Goal: Task Accomplishment & Management: Complete application form

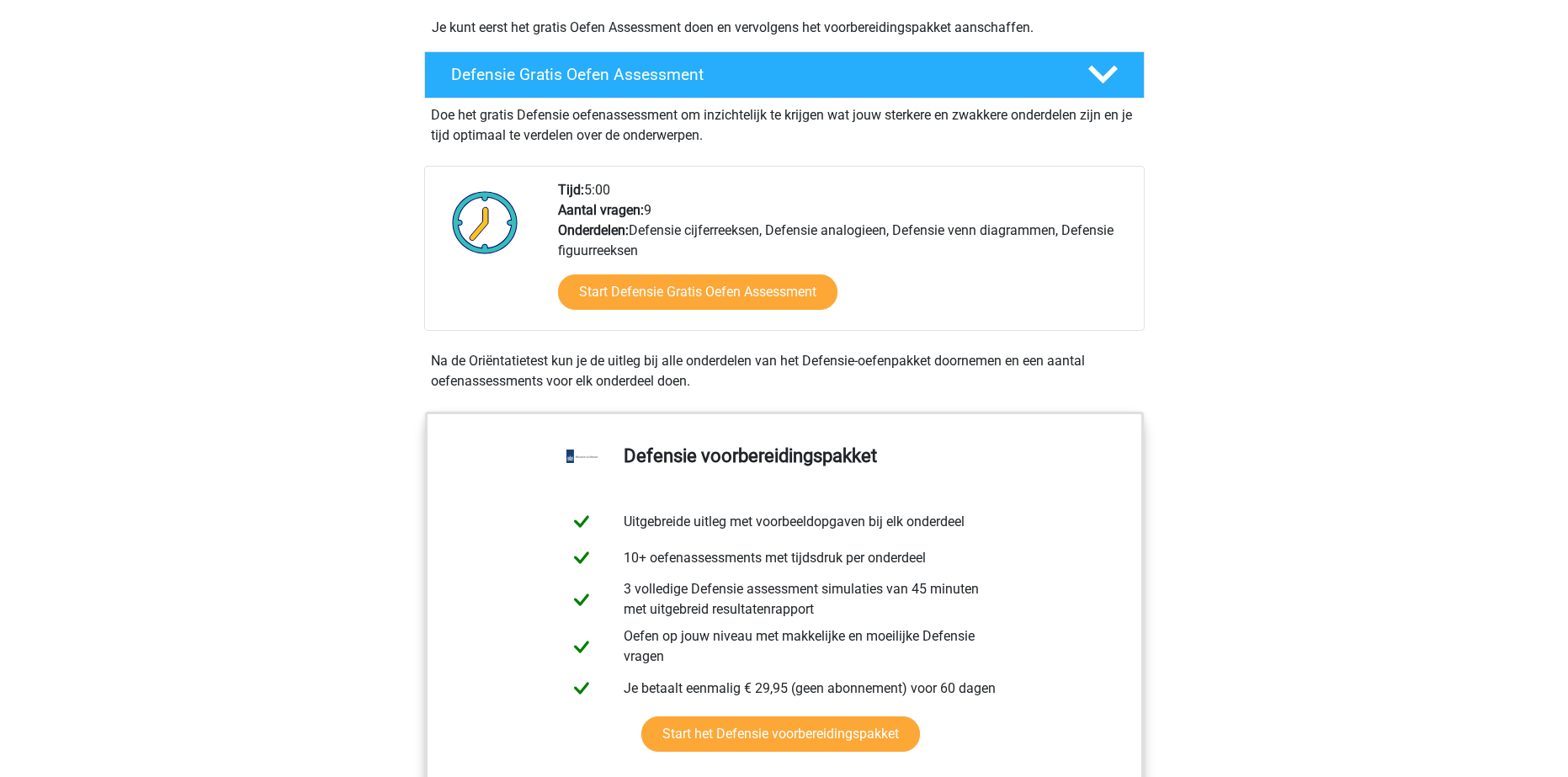
scroll to position [421, 0]
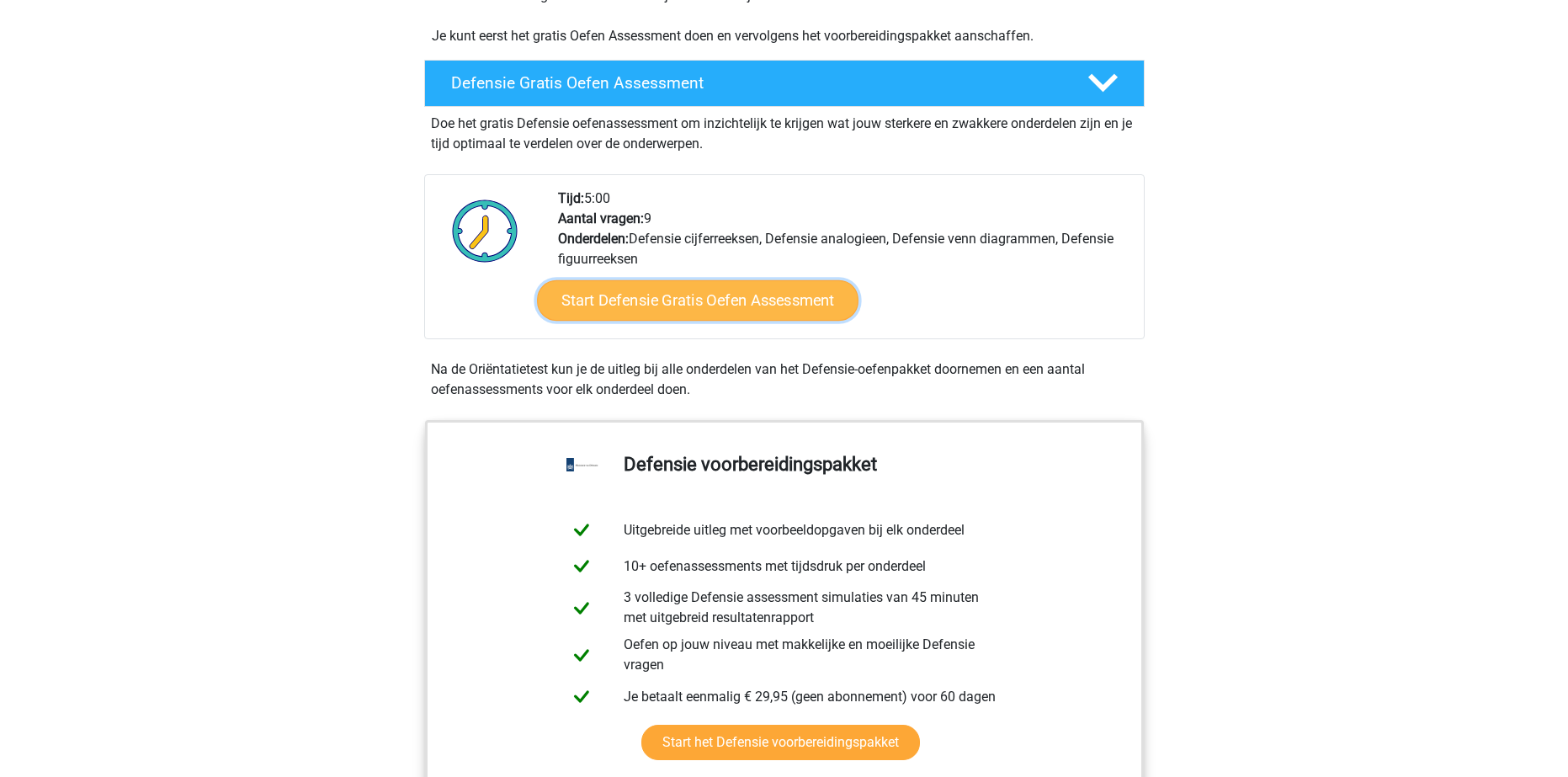
click at [723, 301] on link "Start Defensie Gratis Oefen Assessment" at bounding box center [697, 300] width 322 height 40
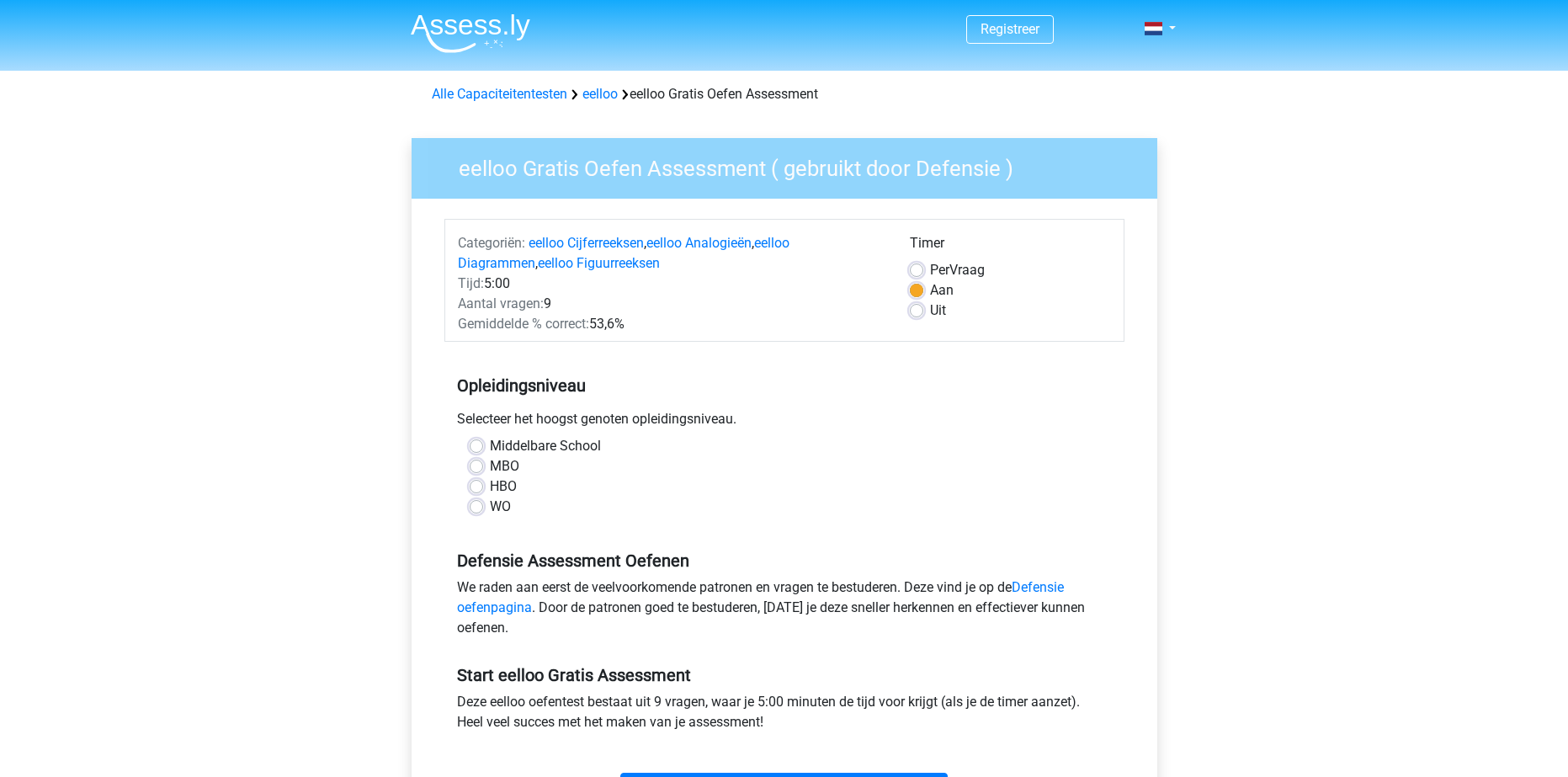
click at [489, 443] on label "Middelbare School" at bounding box center [544, 447] width 111 height 21
click at [473, 443] on input "Middelbare School" at bounding box center [476, 445] width 13 height 17
radio input "true"
drag, startPoint x: 623, startPoint y: 323, endPoint x: 592, endPoint y: 322, distance: 31.0
click at [592, 322] on div "Gemiddelde % correct: 53,6%" at bounding box center [671, 325] width 452 height 21
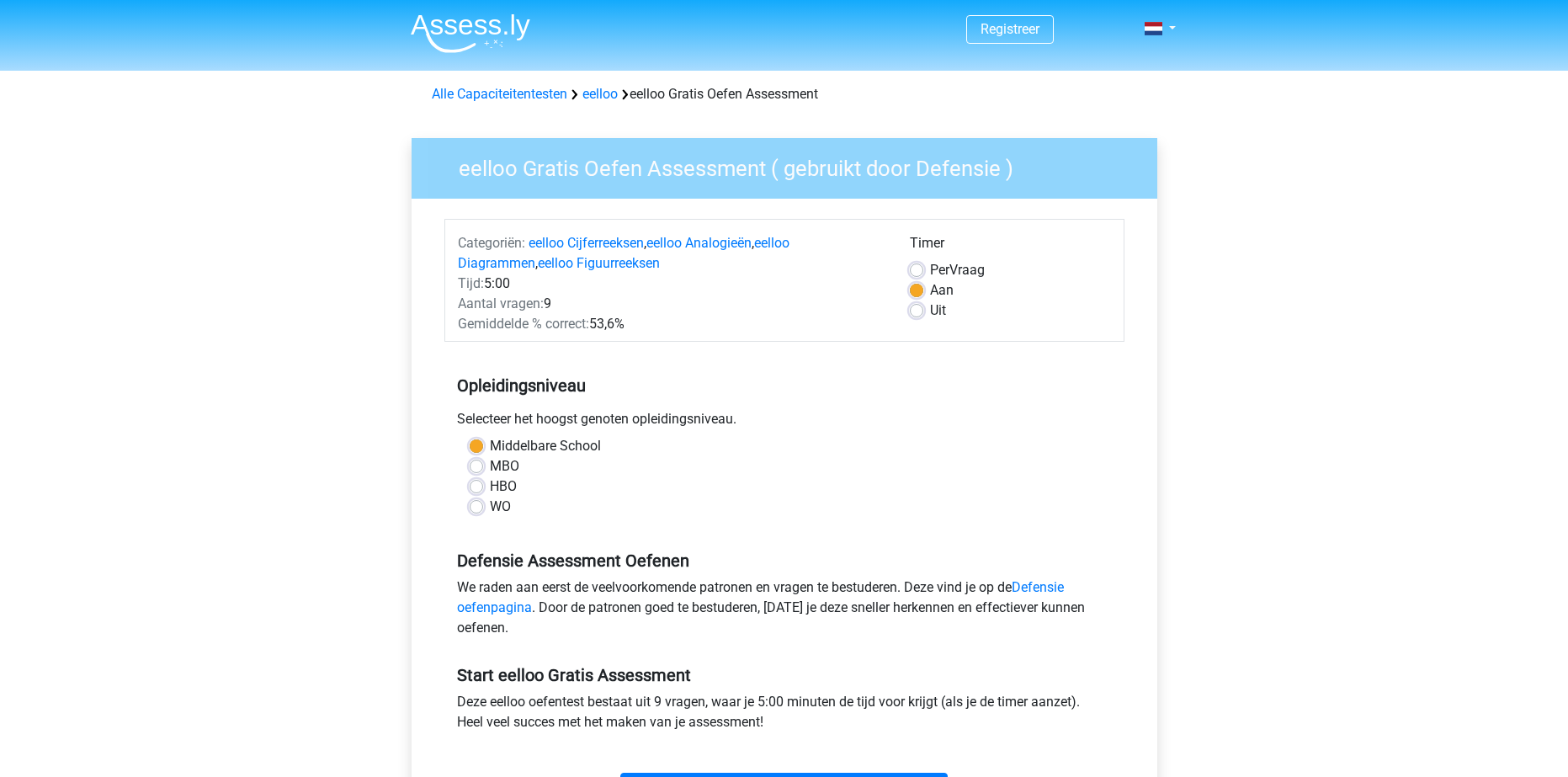
click at [782, 419] on div "Selecteer het hoogst genoten opleidingsniveau." at bounding box center [785, 423] width 681 height 27
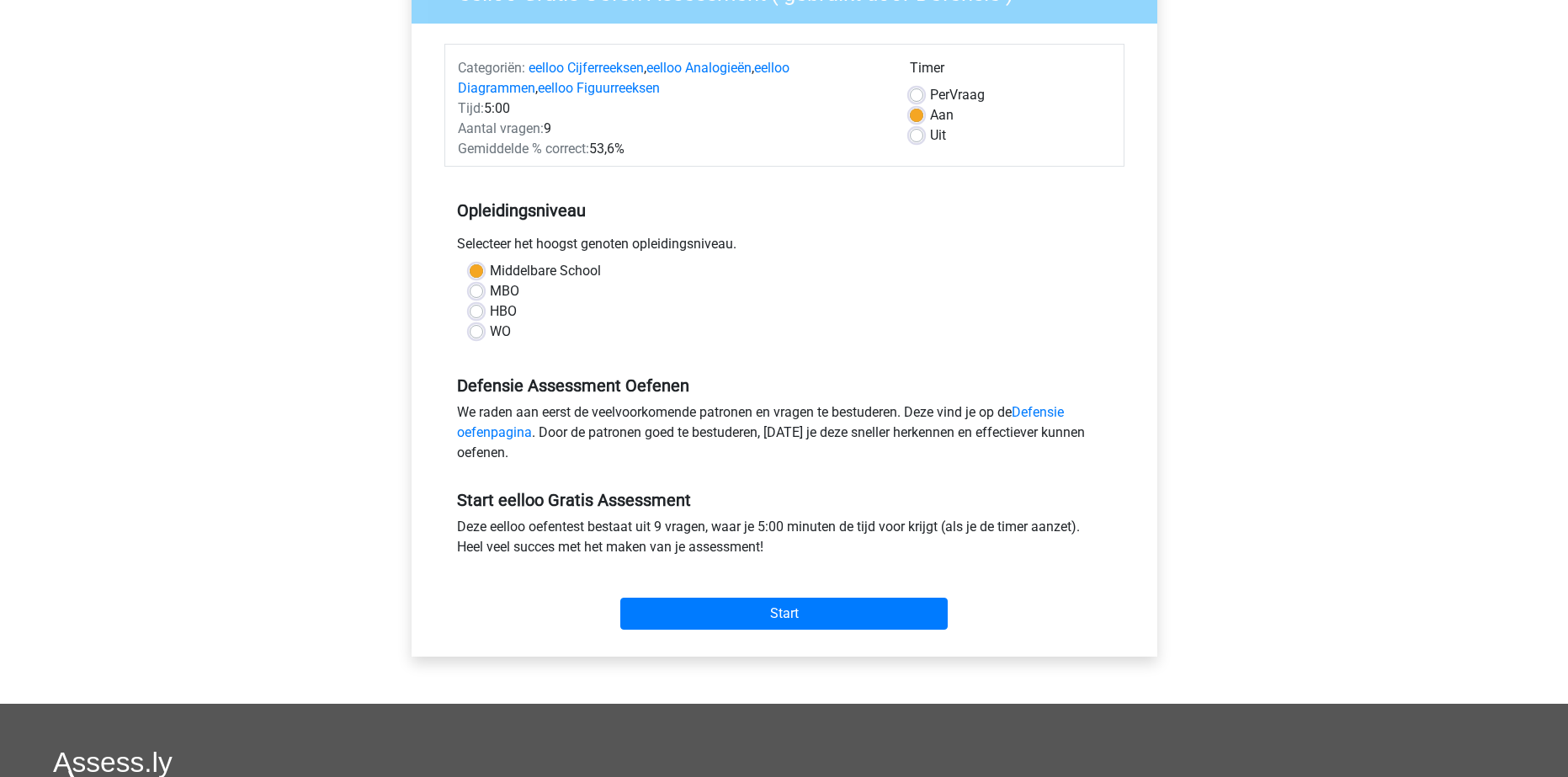
scroll to position [169, 0]
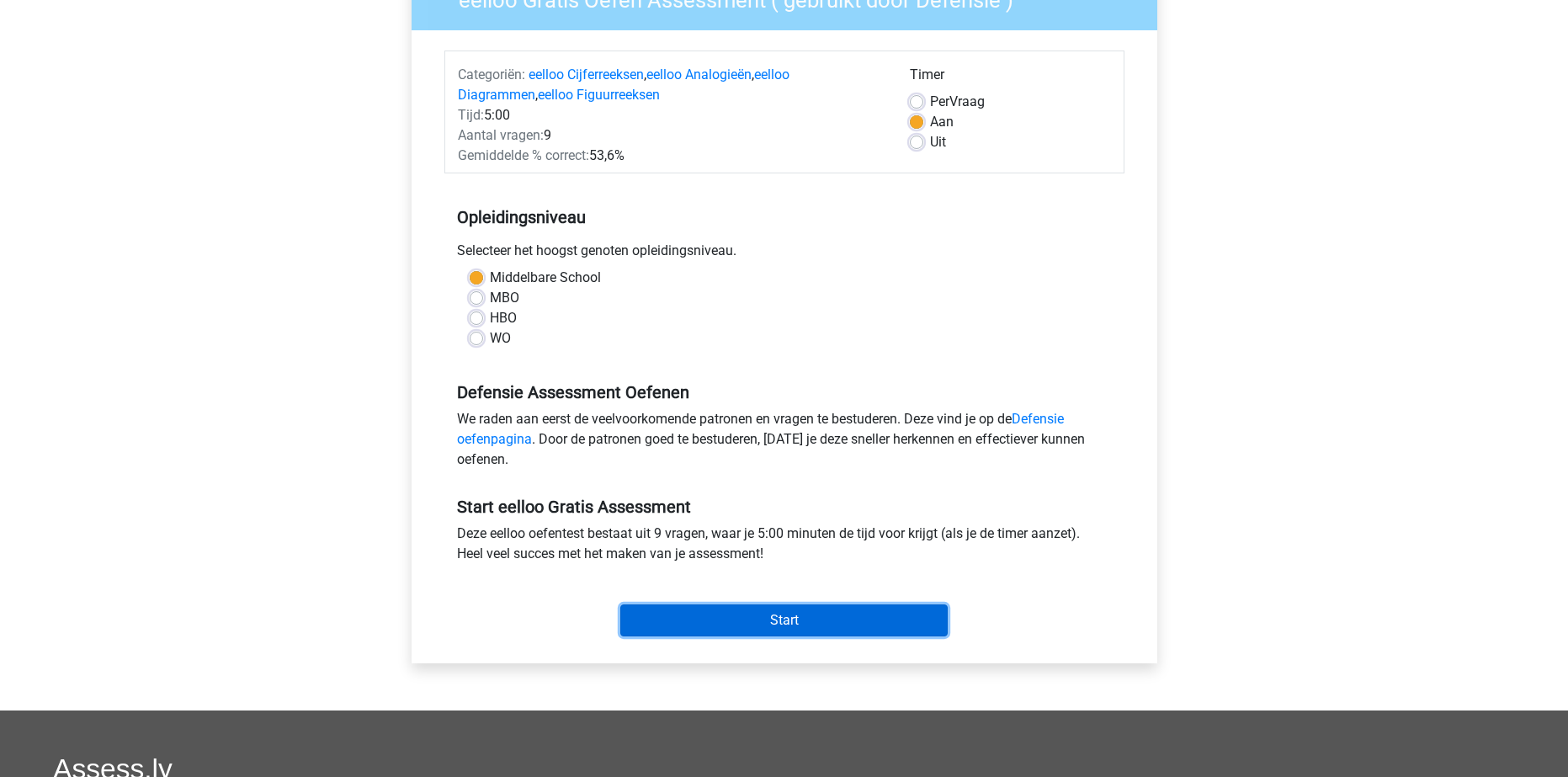
click at [725, 618] on input "Start" at bounding box center [783, 620] width 327 height 32
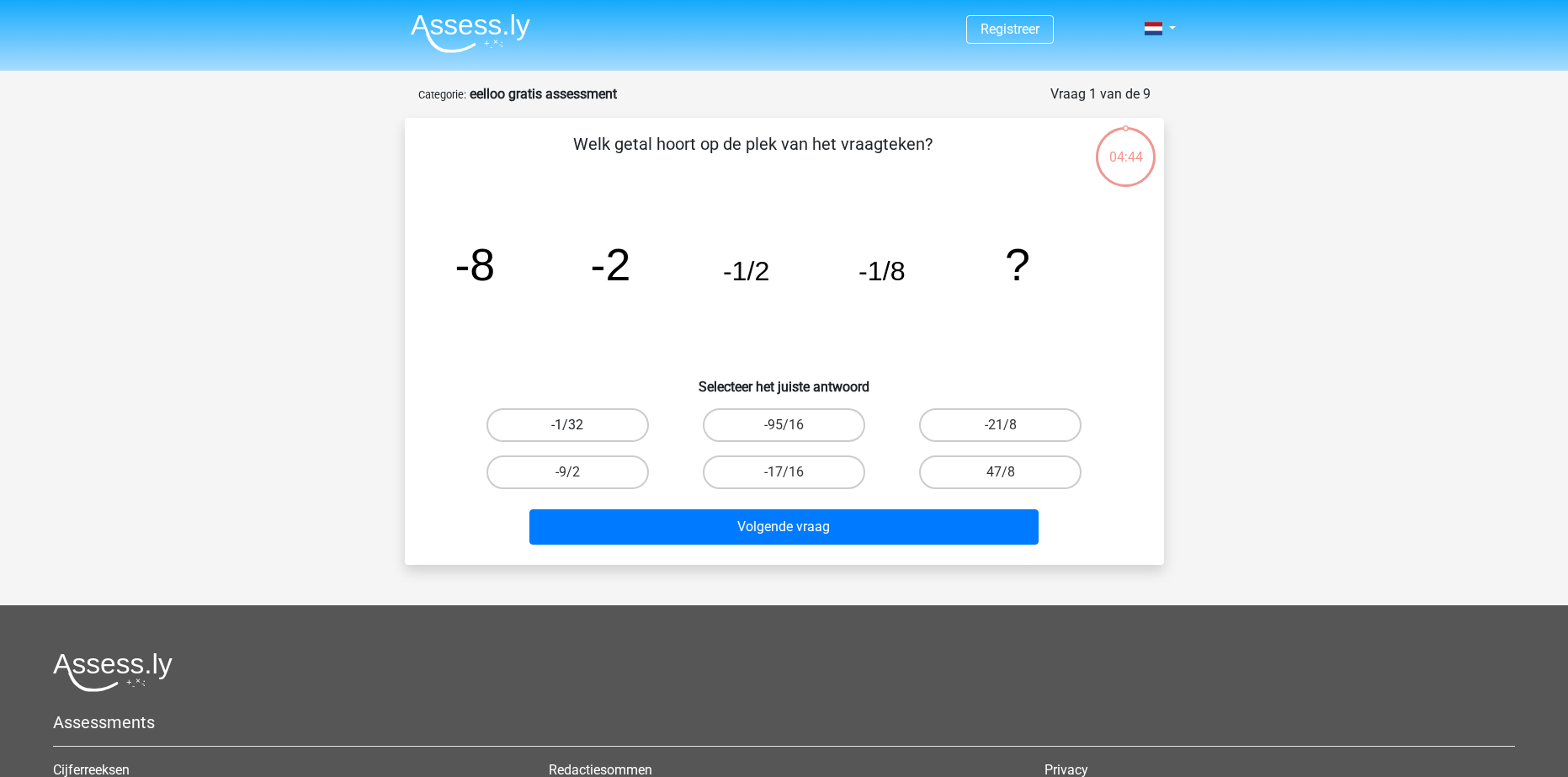
click at [570, 412] on label "-1/32" at bounding box center [568, 425] width 162 height 34
click at [570, 425] on input "-1/32" at bounding box center [573, 431] width 11 height 11
radio input "true"
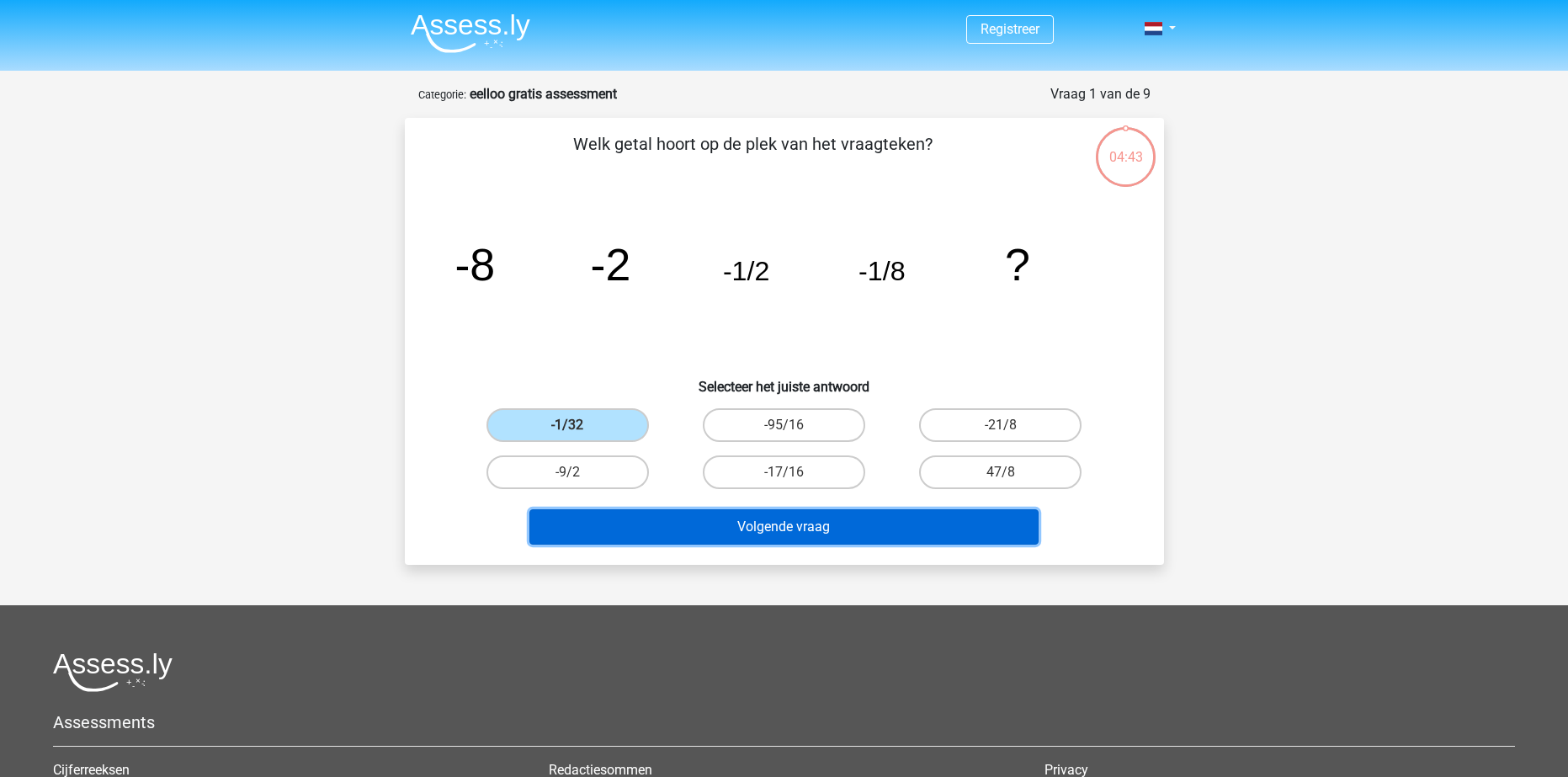
click at [833, 518] on button "Volgende vraag" at bounding box center [784, 527] width 509 height 35
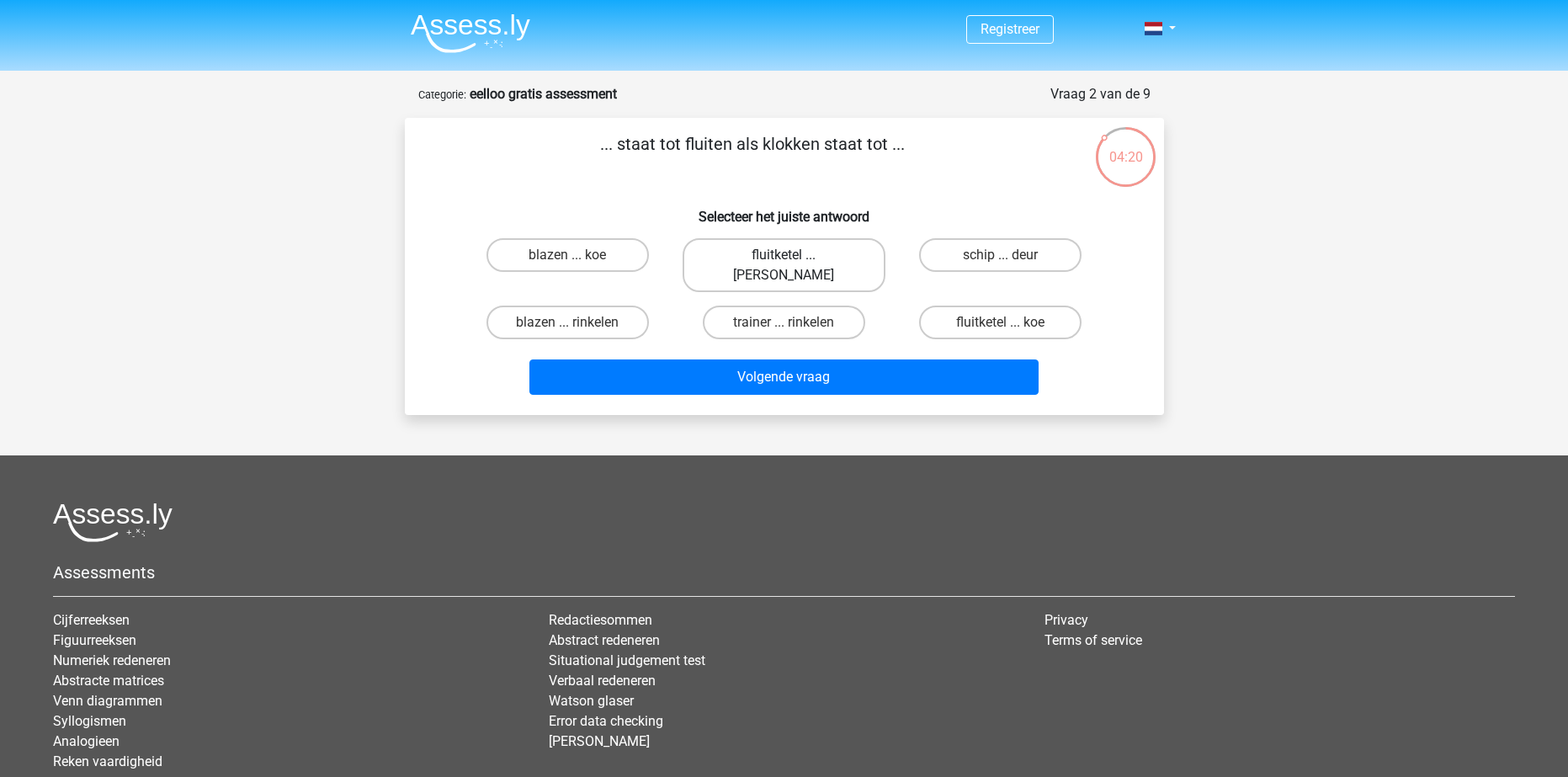
click at [817, 257] on label "fluitketel ... luiden" at bounding box center [784, 266] width 203 height 54
click at [794, 257] on input "fluitketel ... luiden" at bounding box center [790, 261] width 11 height 11
radio input "true"
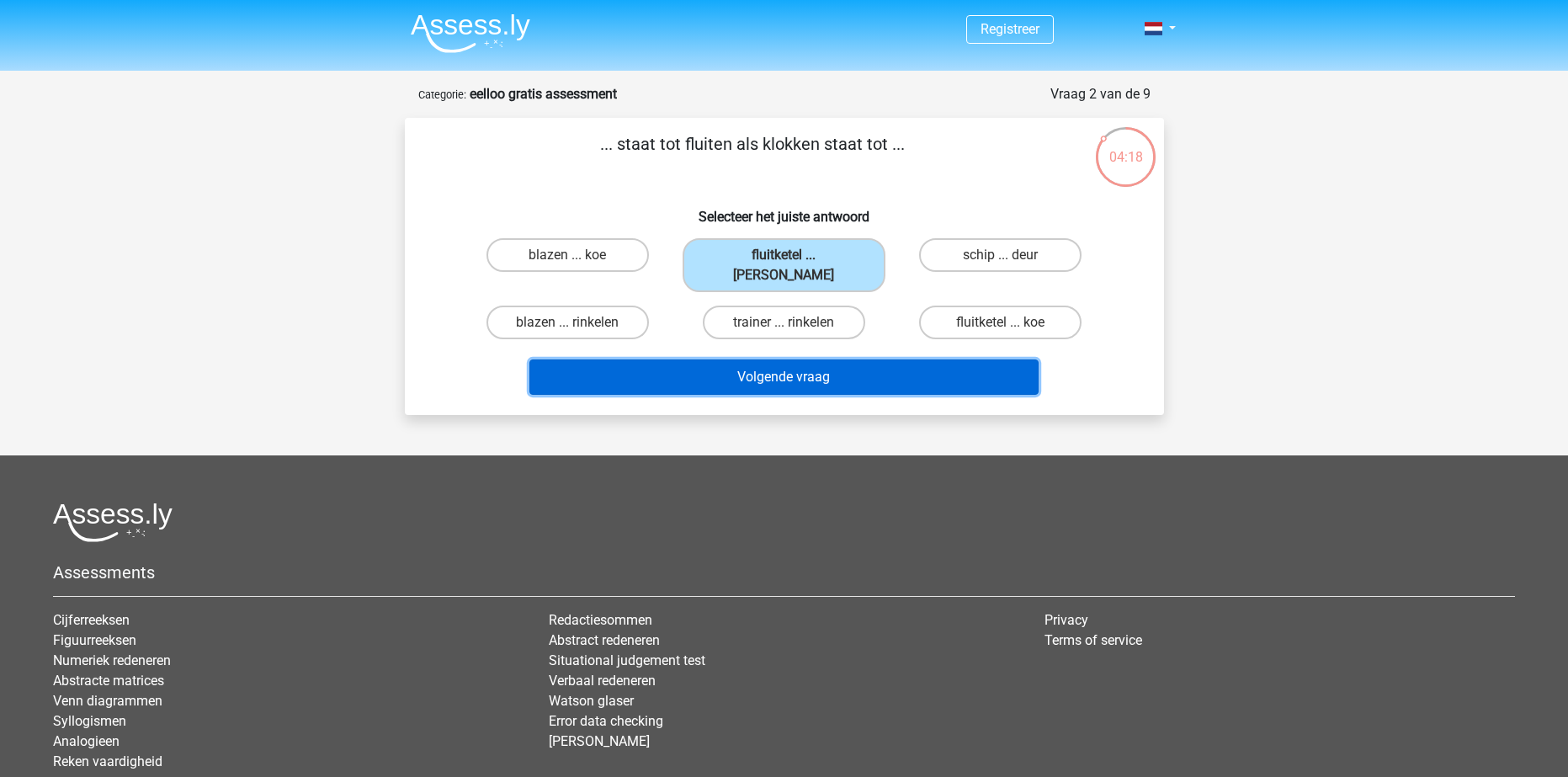
click at [834, 360] on button "Volgende vraag" at bounding box center [784, 378] width 509 height 35
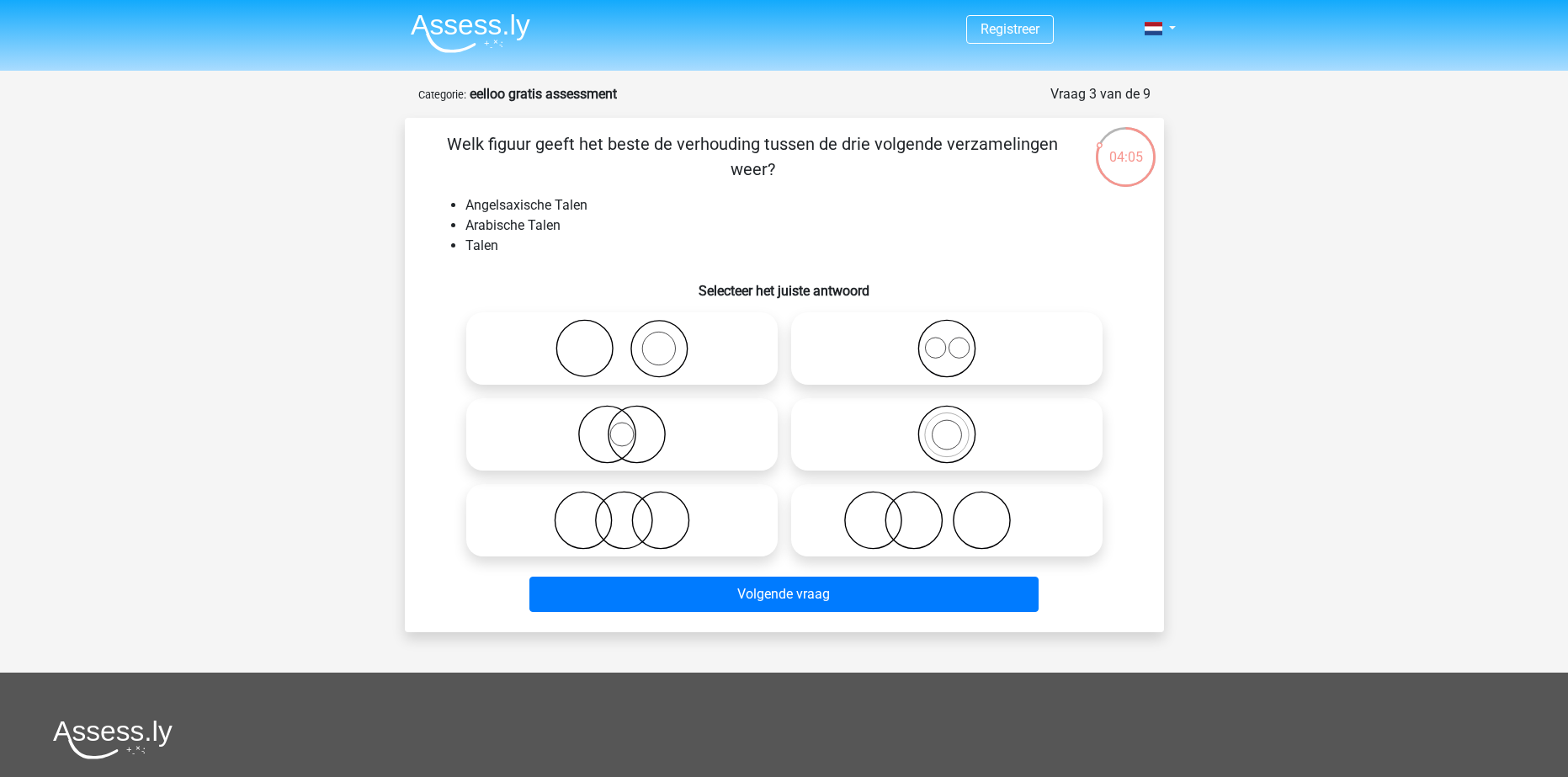
click at [906, 343] on icon at bounding box center [947, 348] width 298 height 59
click at [947, 340] on input "radio" at bounding box center [953, 335] width 11 height 11
radio input "true"
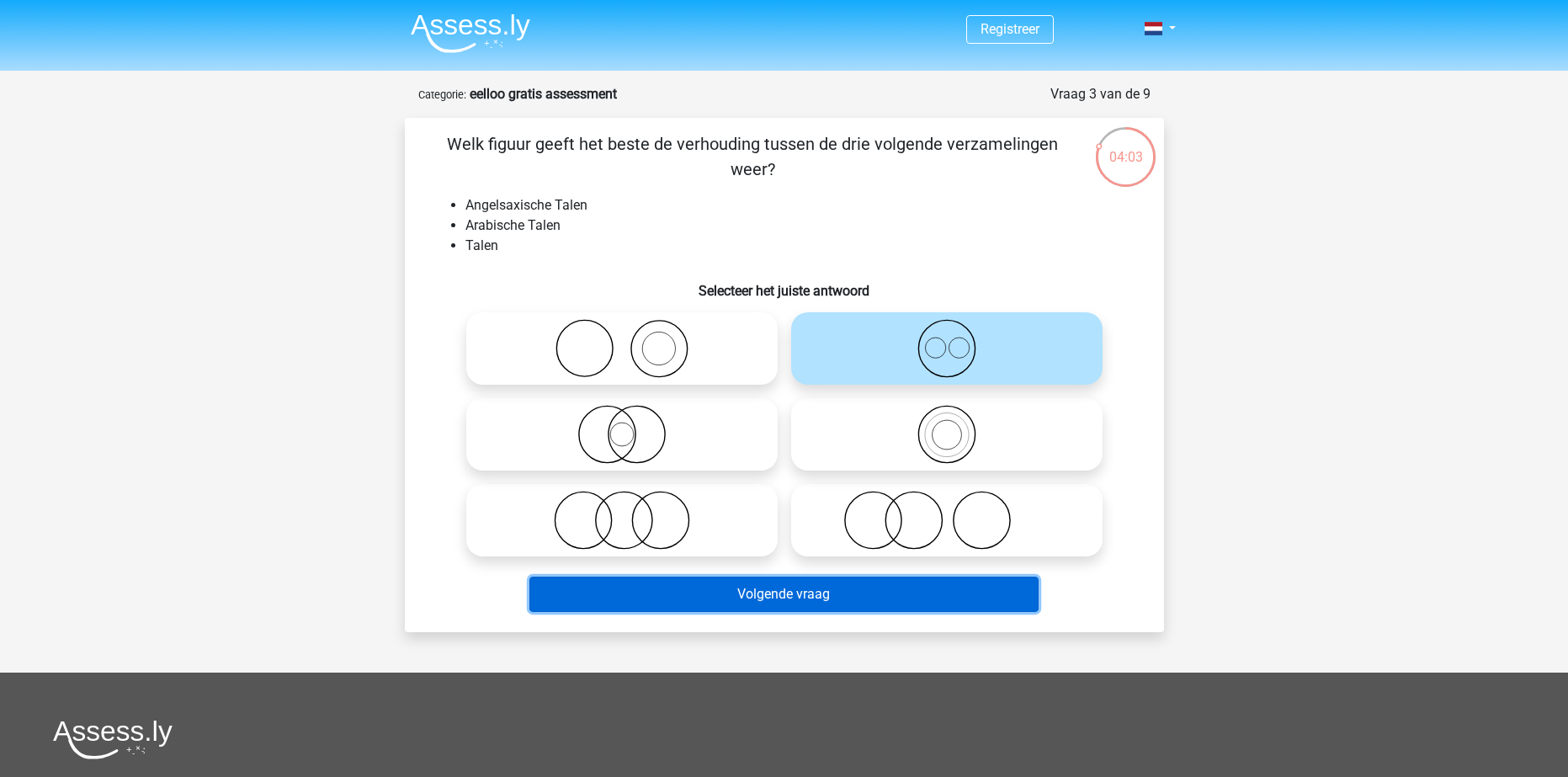
click at [810, 601] on button "Volgende vraag" at bounding box center [784, 594] width 509 height 35
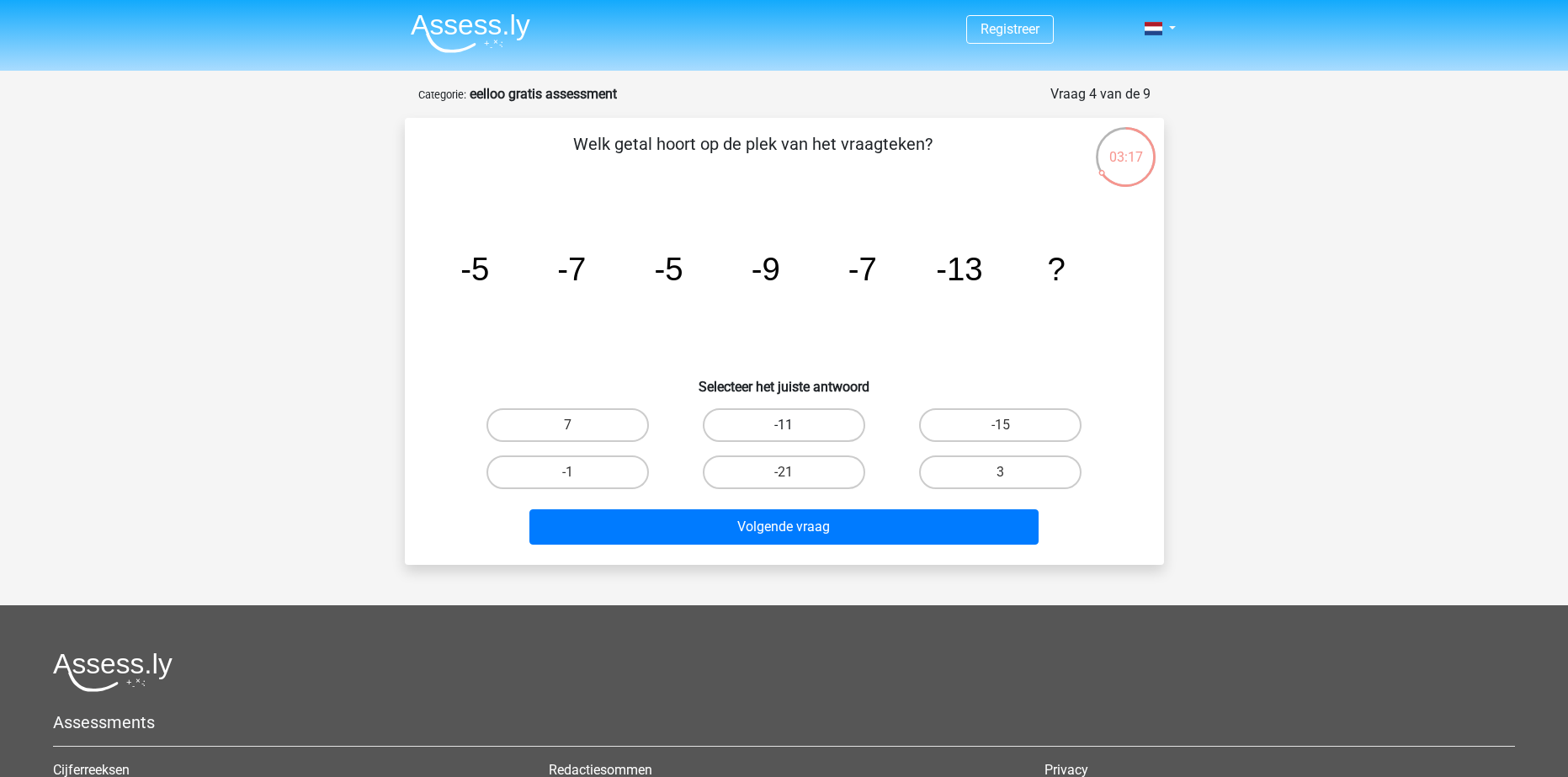
click at [823, 422] on label "-11" at bounding box center [784, 425] width 162 height 34
click at [794, 425] on input "-11" at bounding box center [790, 431] width 11 height 11
radio input "true"
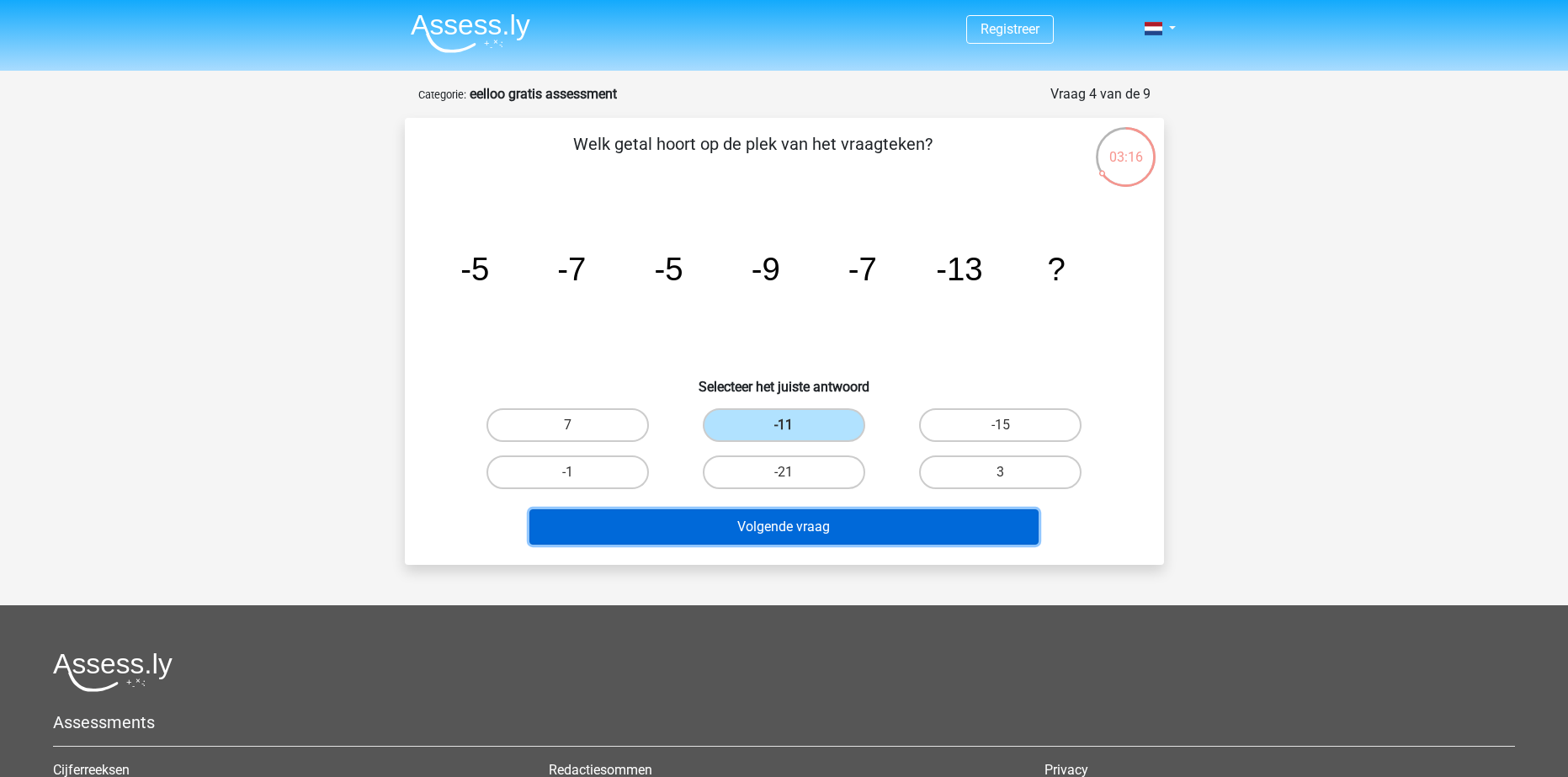
click at [846, 534] on button "Volgende vraag" at bounding box center [784, 527] width 509 height 35
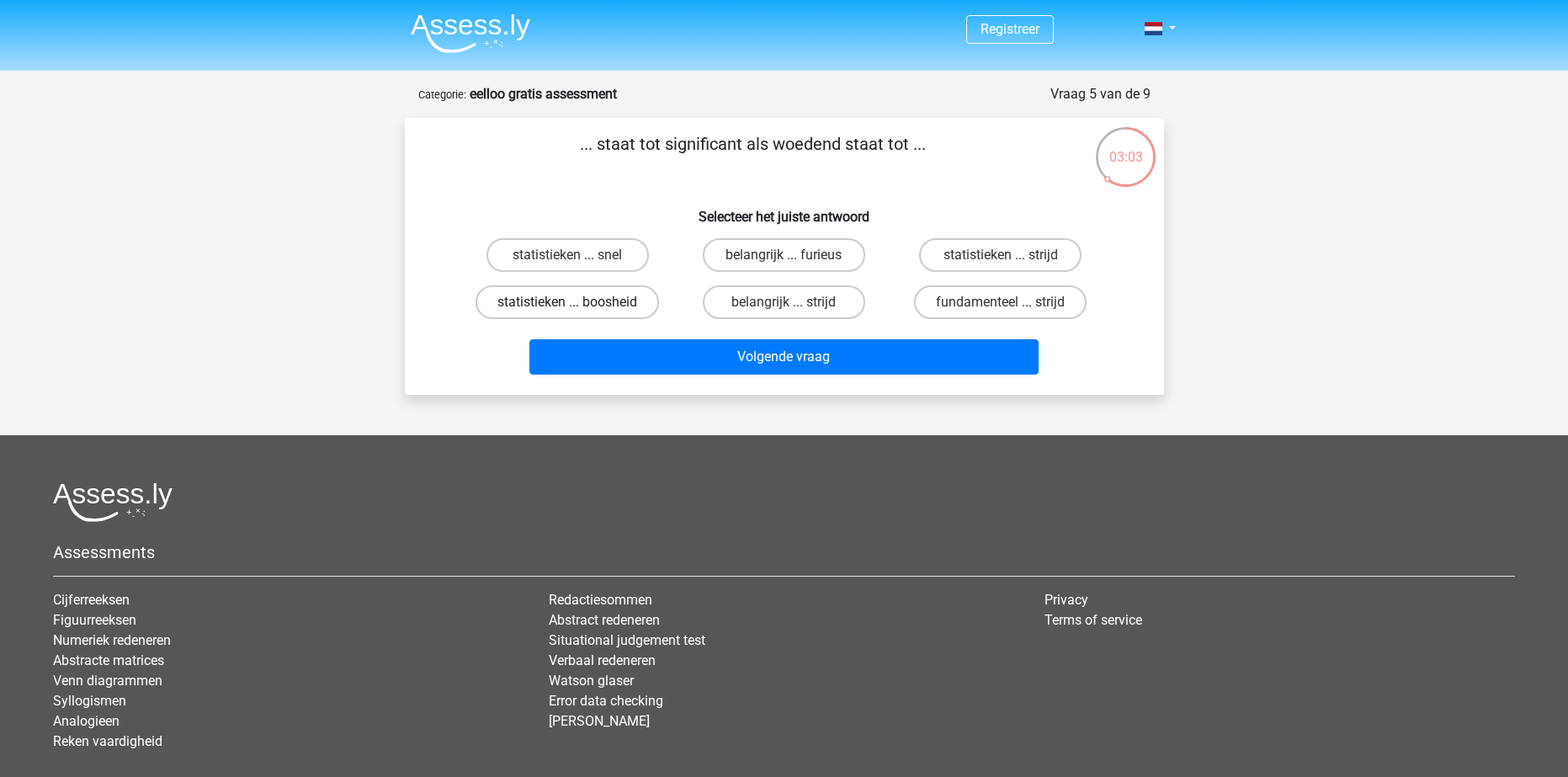
click at [603, 297] on label "statistieken ... boosheid" at bounding box center [567, 302] width 184 height 34
click at [578, 302] on input "statistieken ... boosheid" at bounding box center [573, 308] width 11 height 11
radio input "true"
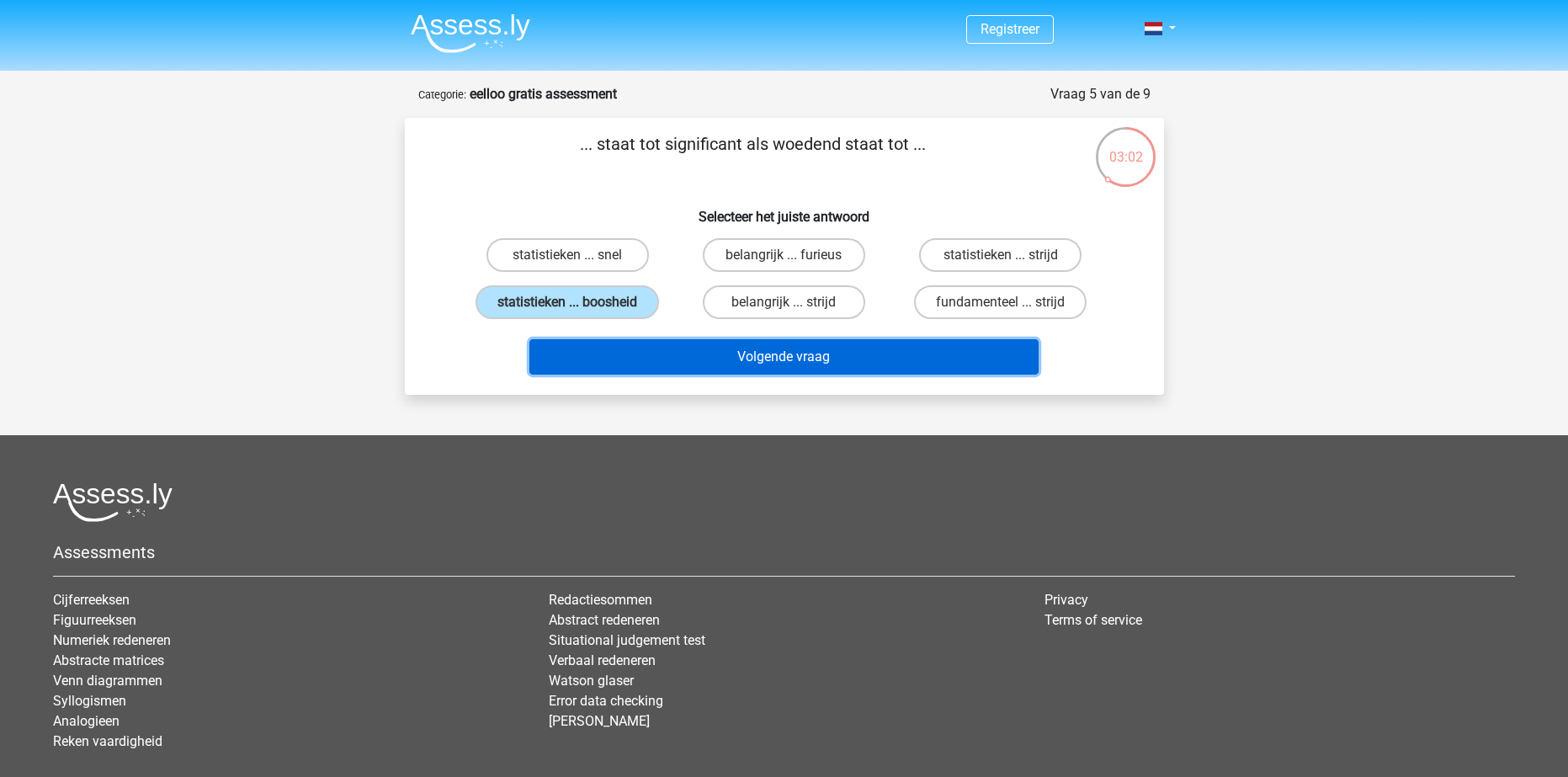
click at [799, 358] on button "Volgende vraag" at bounding box center [784, 357] width 509 height 35
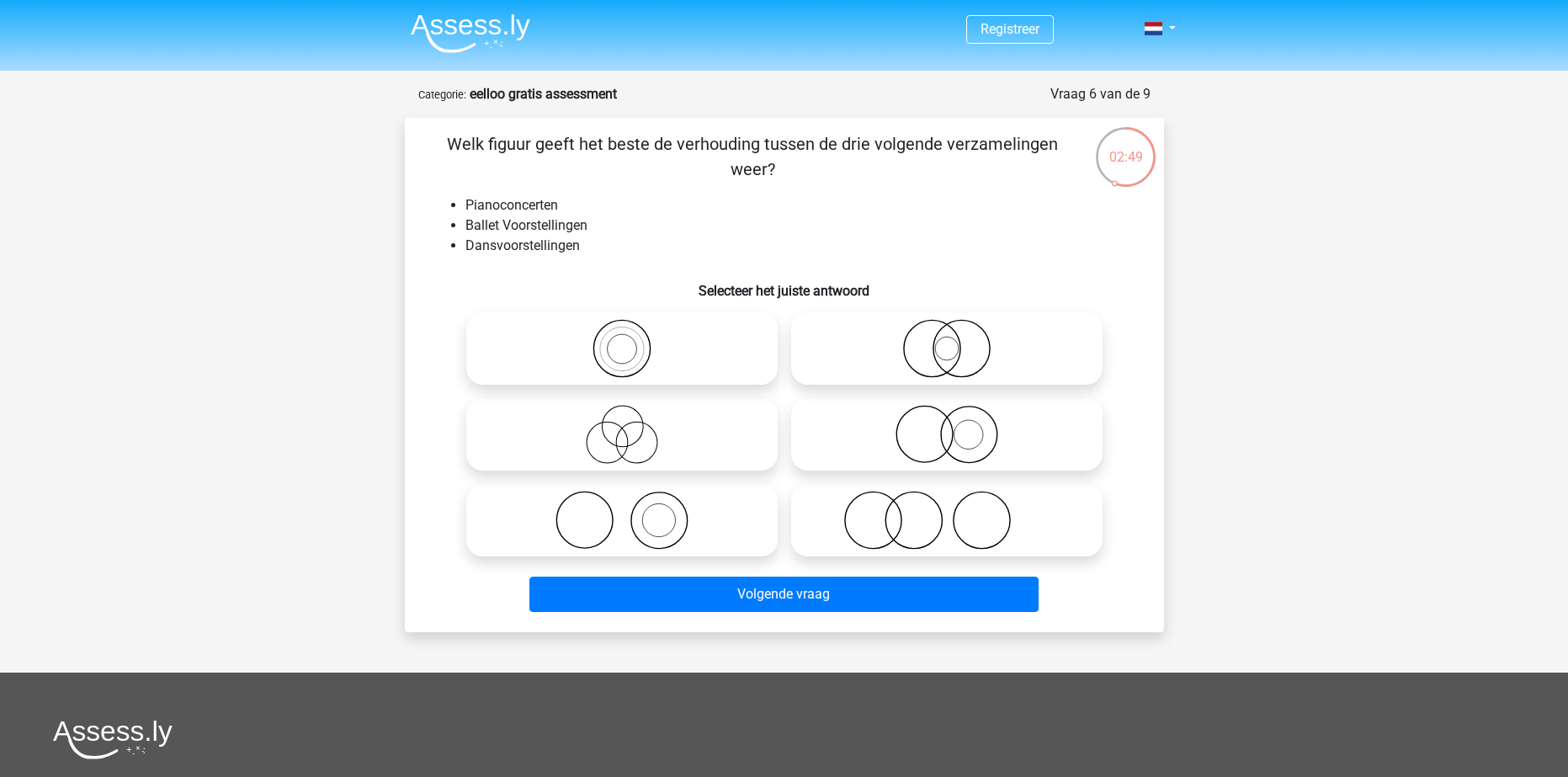
click at [593, 513] on icon at bounding box center [622, 520] width 298 height 59
click at [622, 512] on input "radio" at bounding box center [627, 506] width 11 height 11
radio input "true"
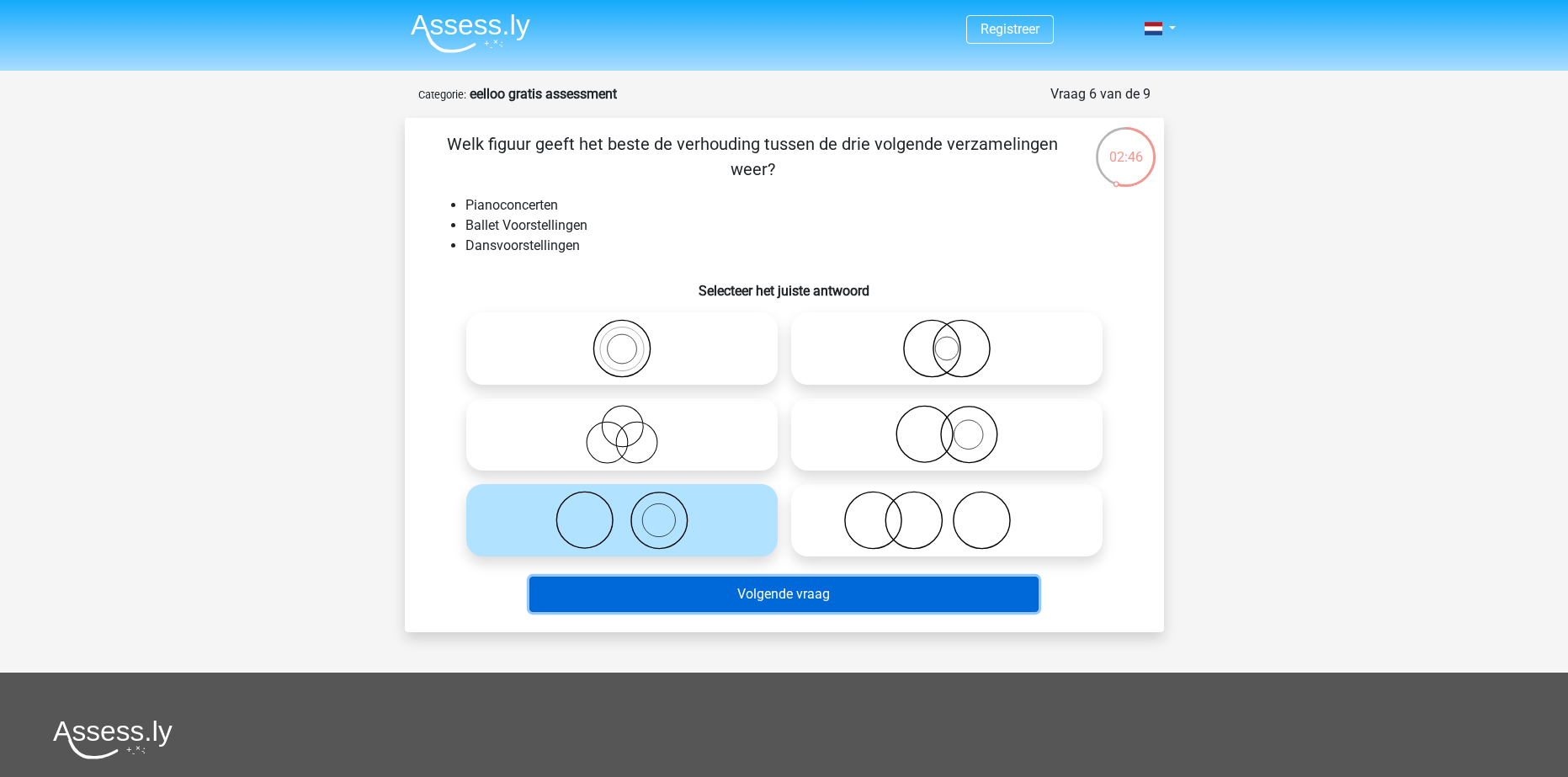
click at [843, 590] on button "Volgende vraag" at bounding box center [784, 594] width 509 height 35
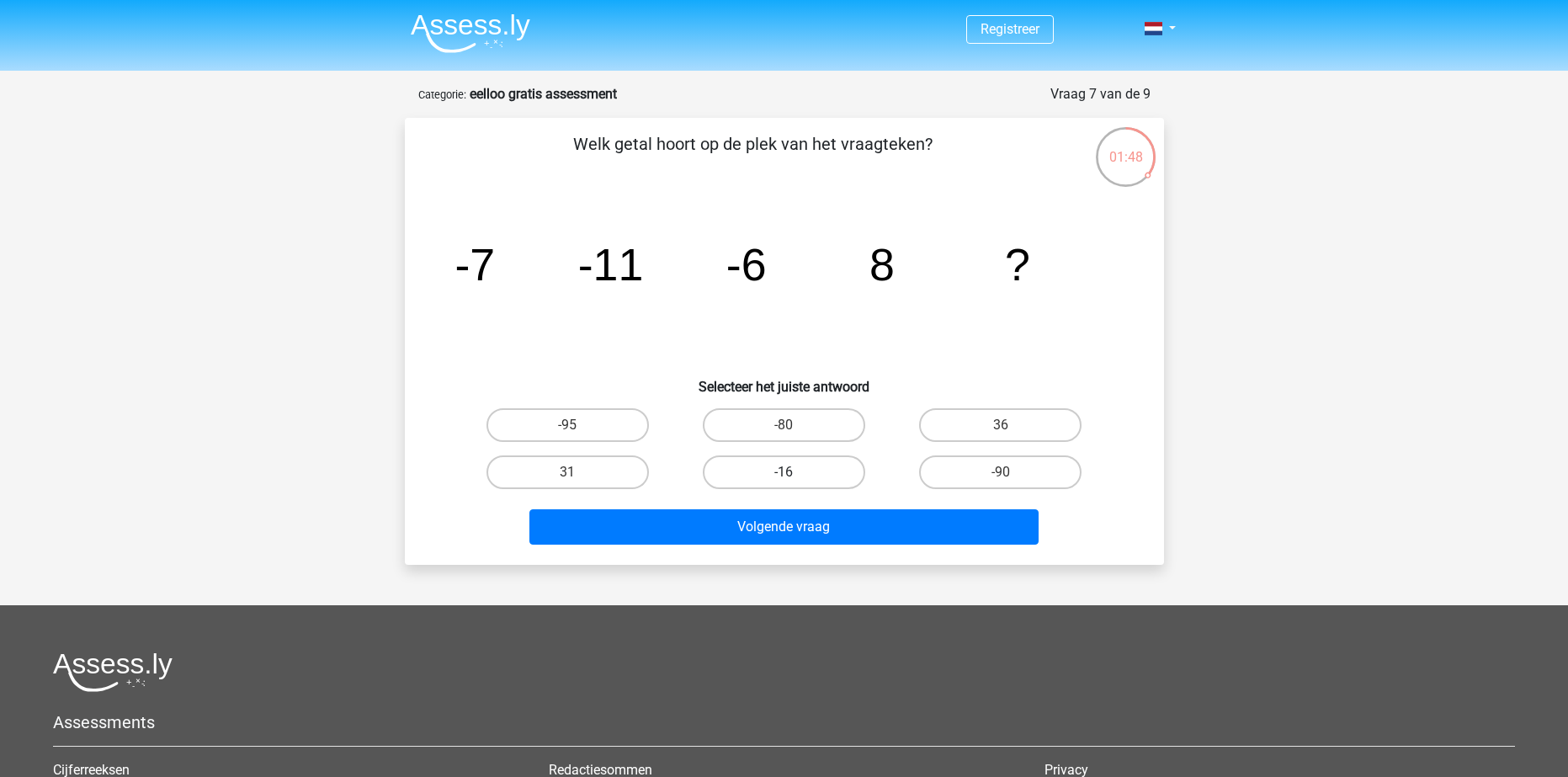
click at [764, 476] on label "-16" at bounding box center [784, 472] width 162 height 34
click at [784, 476] on input "-16" at bounding box center [790, 479] width 11 height 11
radio input "true"
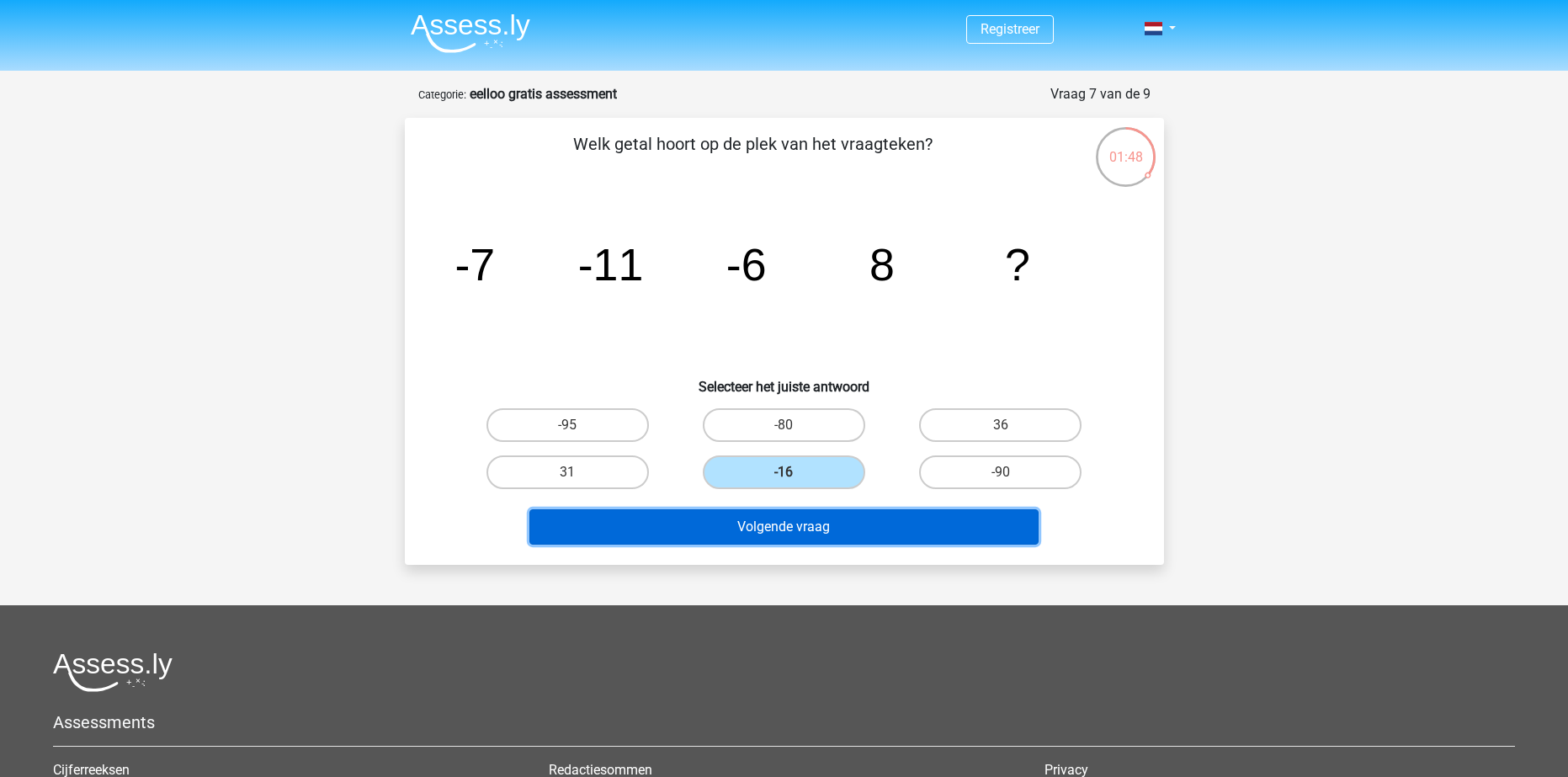
click at [762, 532] on button "Volgende vraag" at bounding box center [784, 527] width 509 height 35
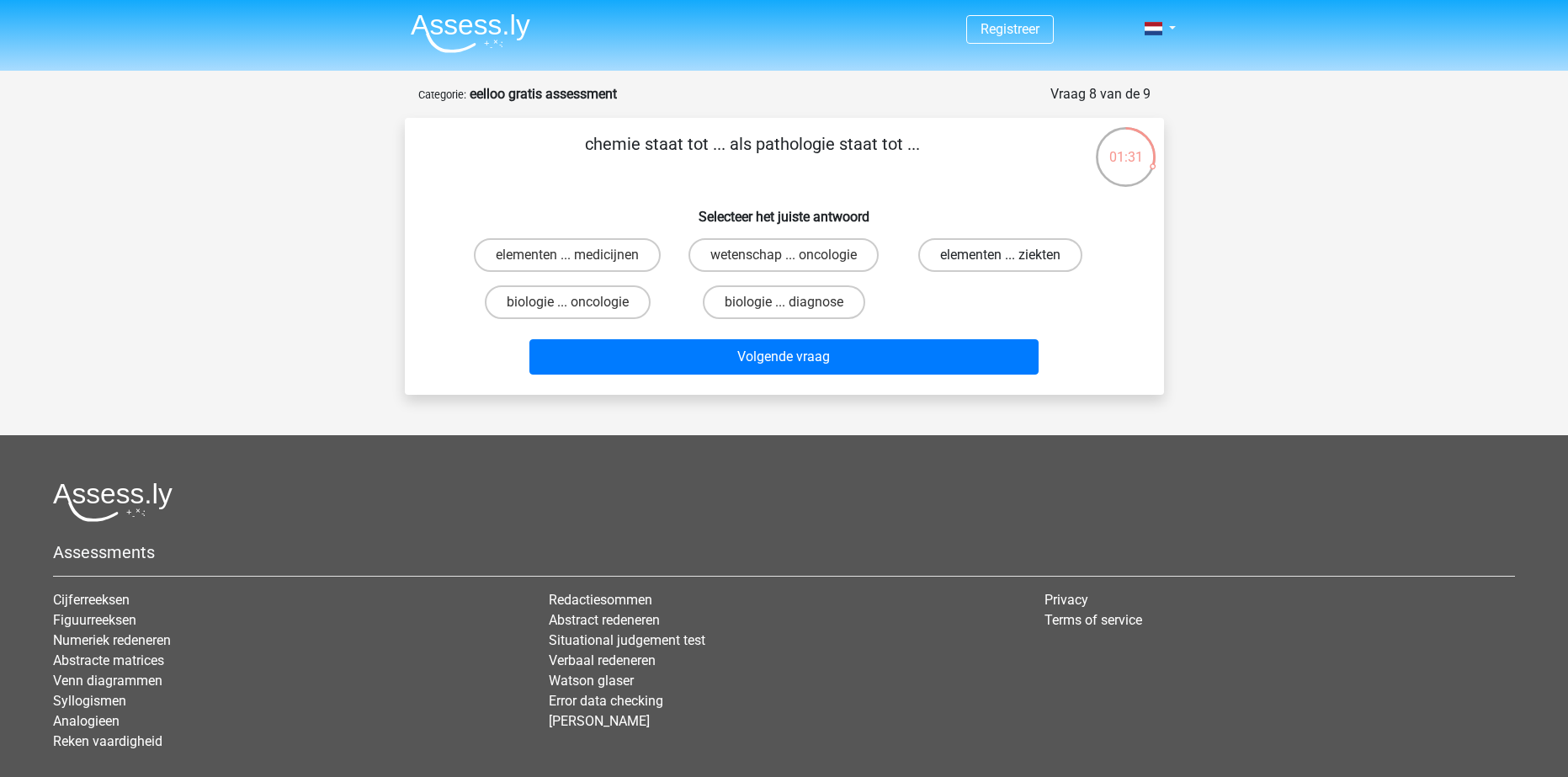
click at [953, 256] on label "elementen ... ziekten" at bounding box center [1000, 256] width 164 height 34
click at [1001, 256] on input "elementen ... ziekten" at bounding box center [1007, 261] width 11 height 11
radio input "true"
click at [528, 249] on label "elementen ... medicijnen" at bounding box center [567, 256] width 186 height 34
click at [568, 256] on input "elementen ... medicijnen" at bounding box center [573, 261] width 11 height 11
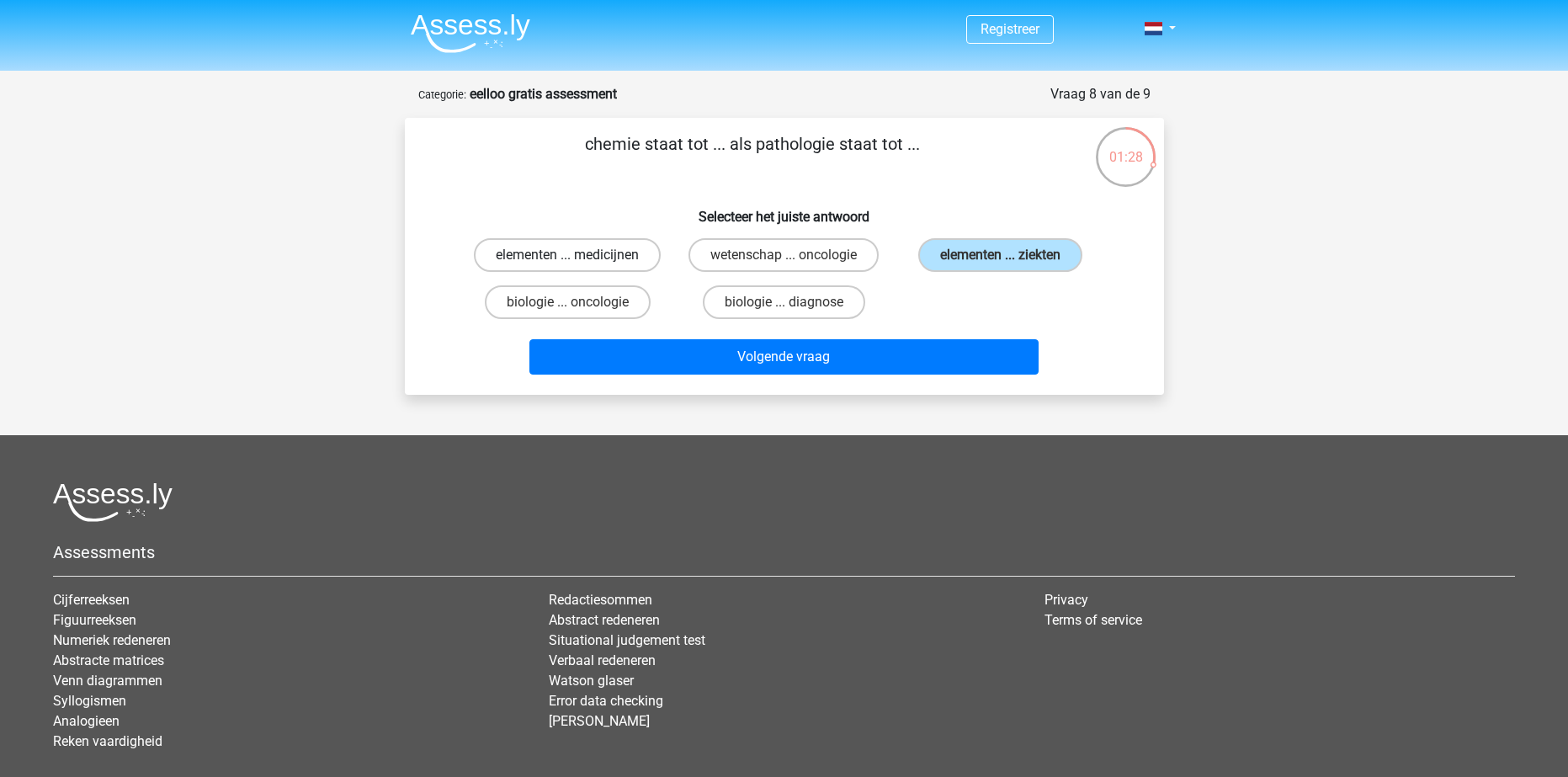
radio input "true"
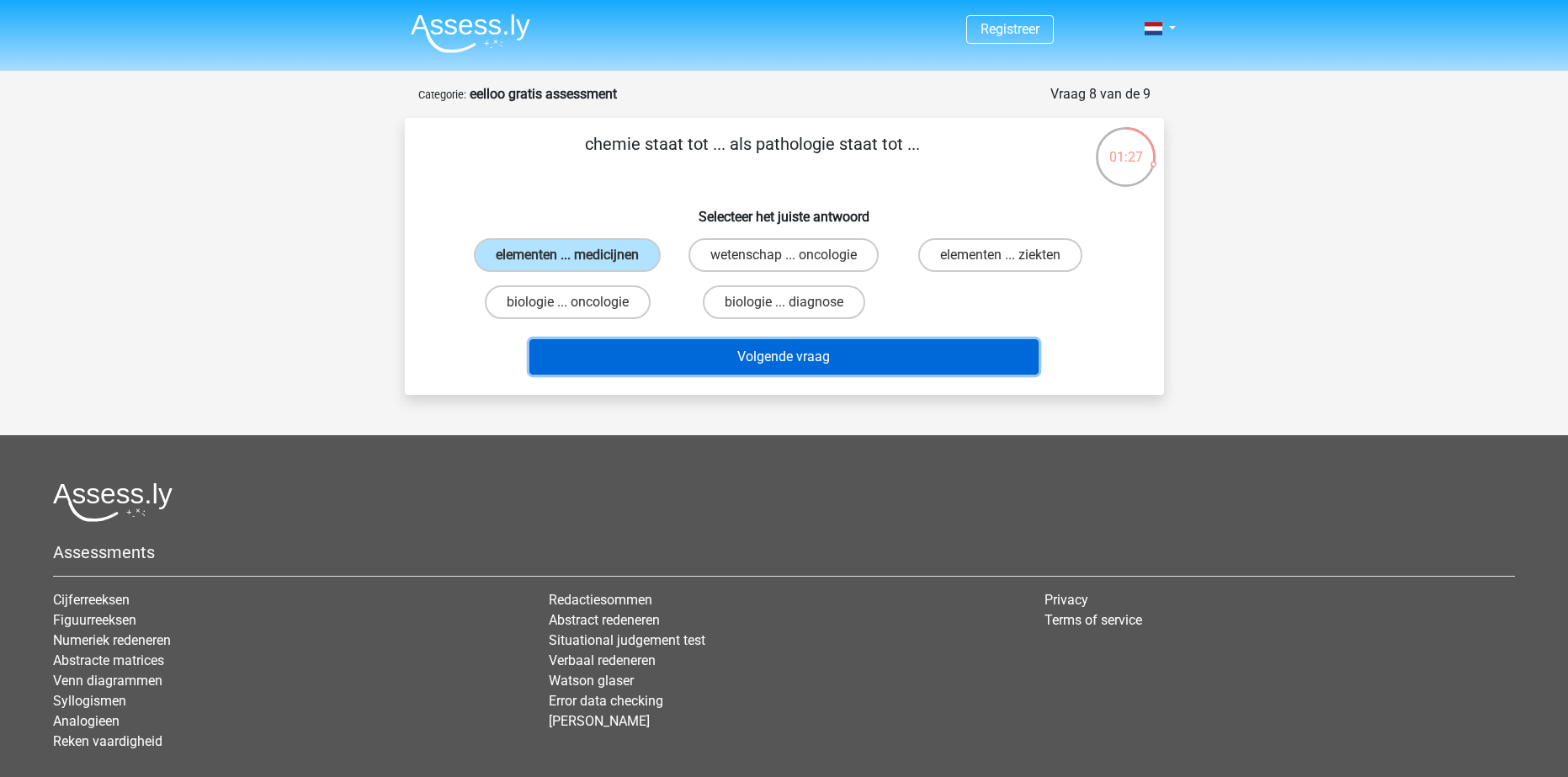
click at [730, 360] on button "Volgende vraag" at bounding box center [784, 357] width 509 height 35
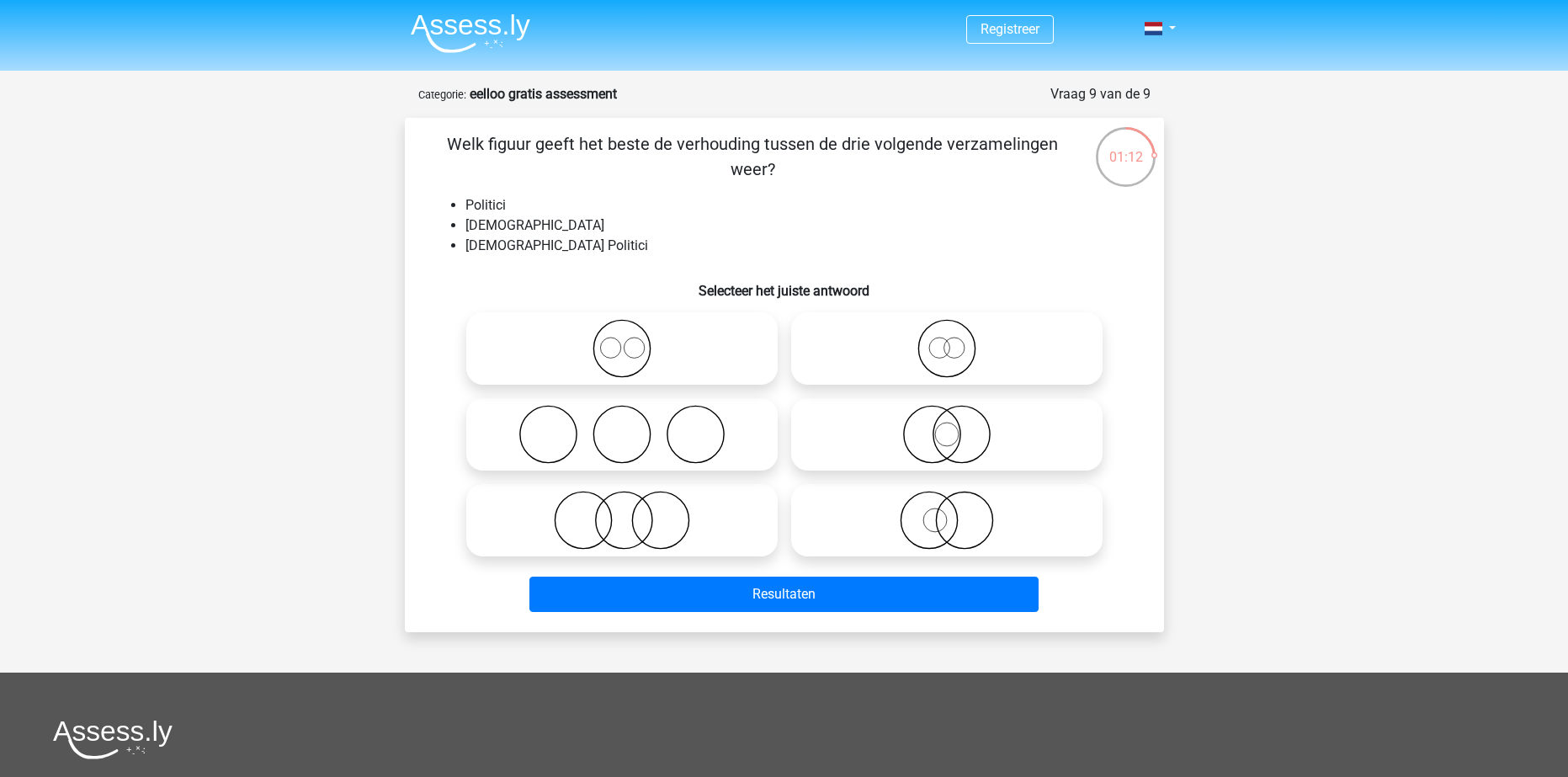
click at [611, 522] on icon at bounding box center [622, 520] width 298 height 59
click at [622, 512] on input "radio" at bounding box center [627, 506] width 11 height 11
radio input "true"
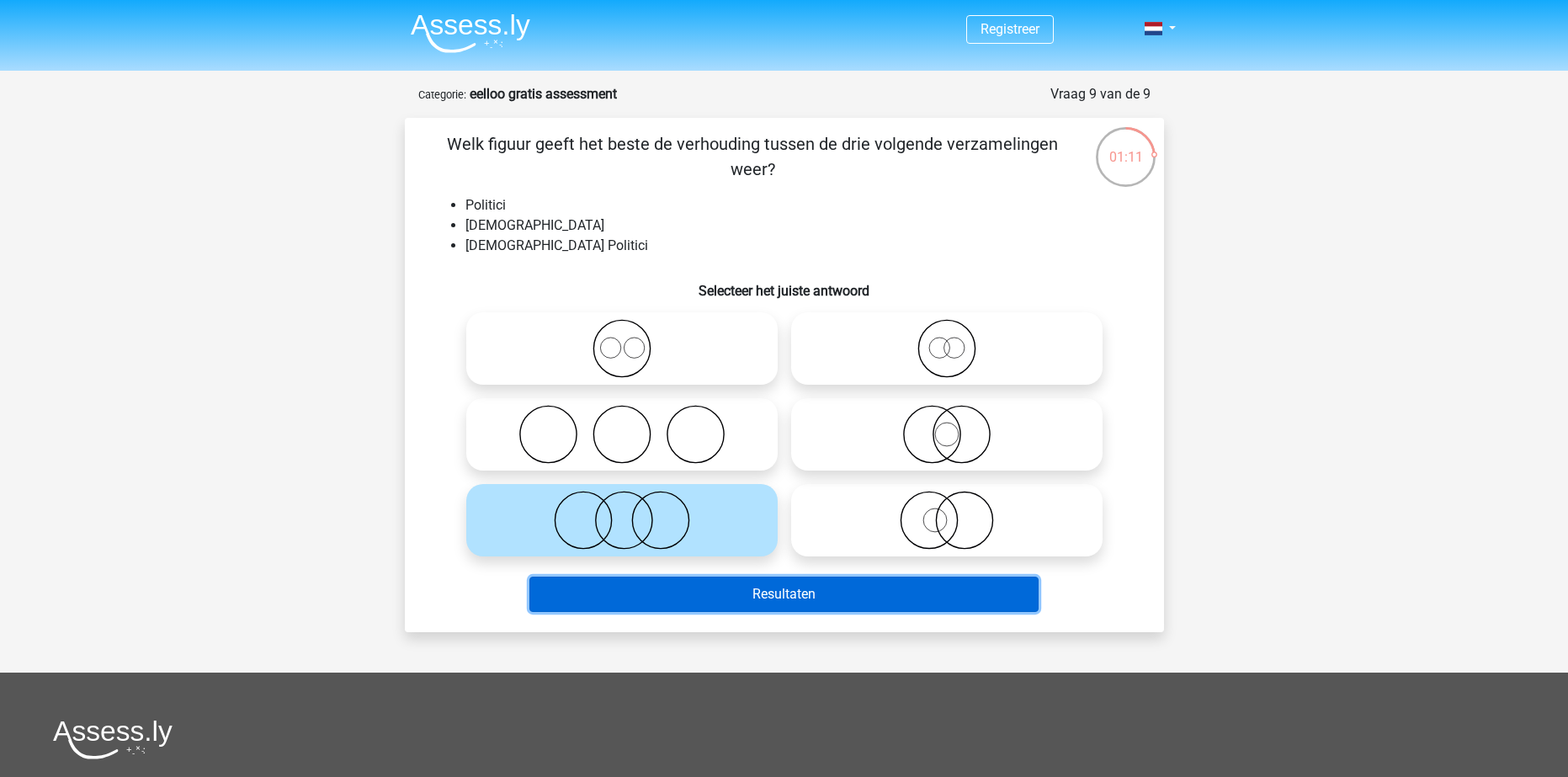
click at [784, 604] on button "Resultaten" at bounding box center [784, 594] width 509 height 35
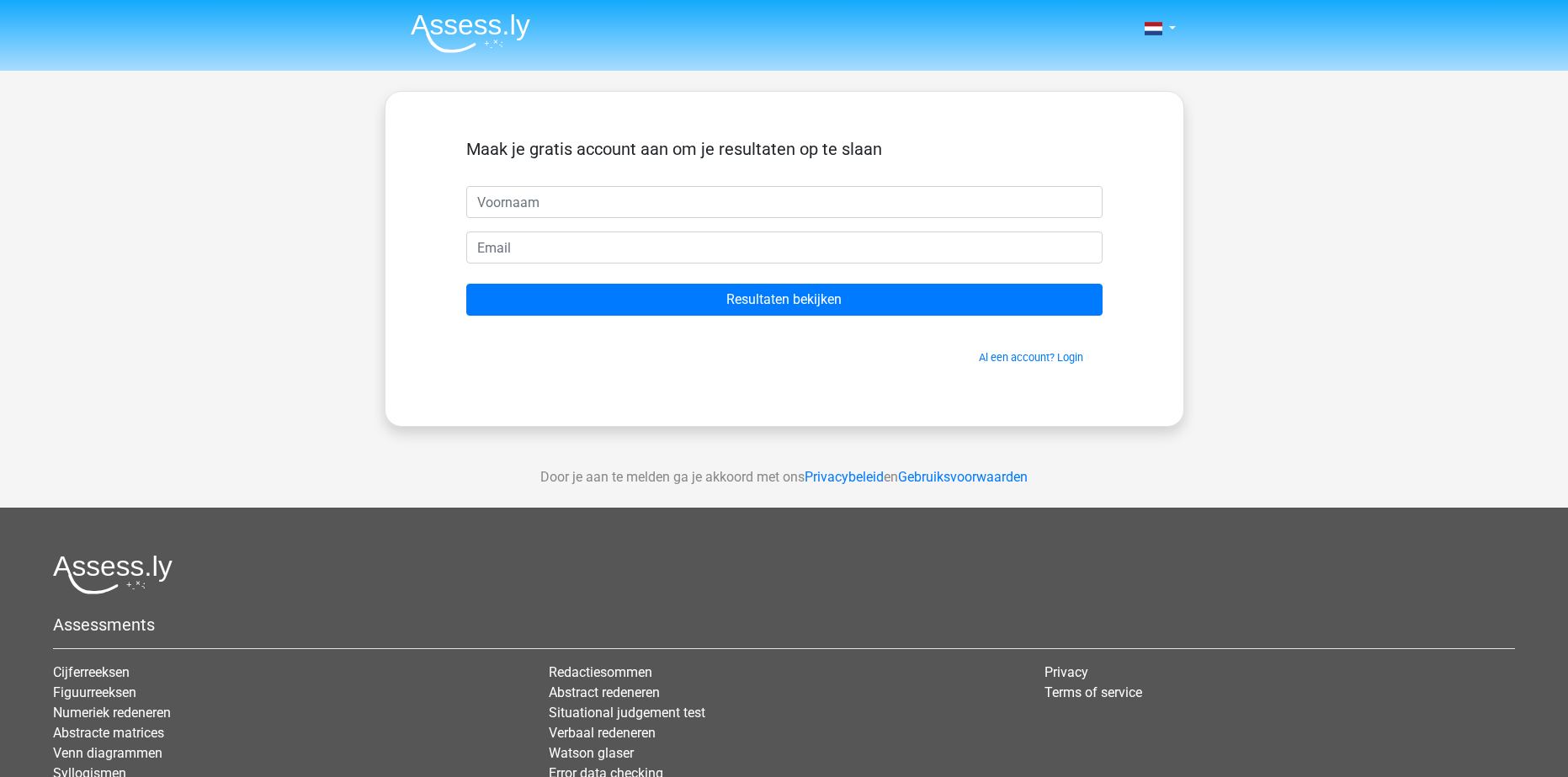
click at [750, 187] on input "text" at bounding box center [784, 202] width 637 height 32
type input "iiii"
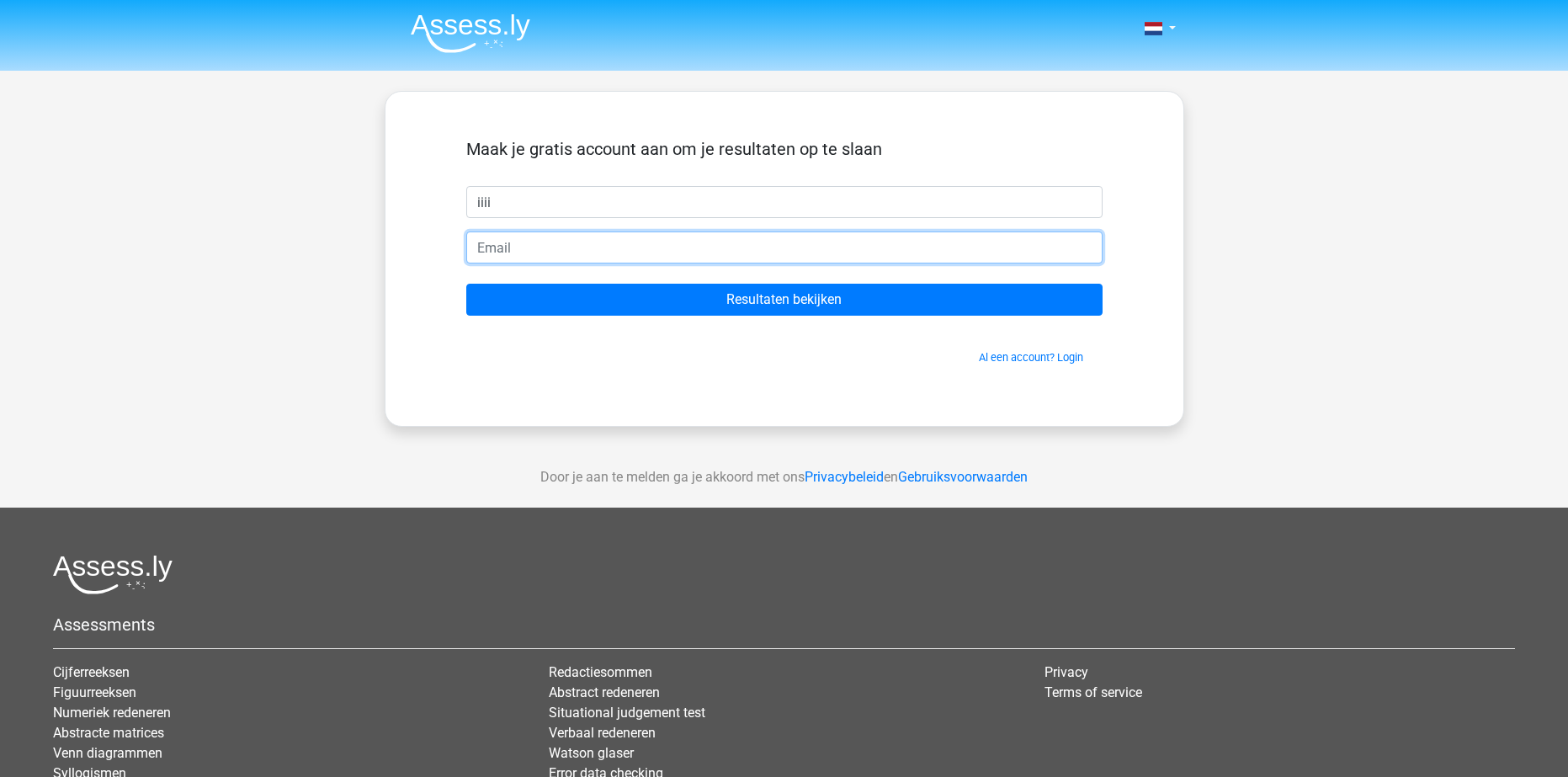
click at [811, 249] on input "email" at bounding box center [784, 247] width 637 height 32
type input "joep.kienhuis01@gmail.com"
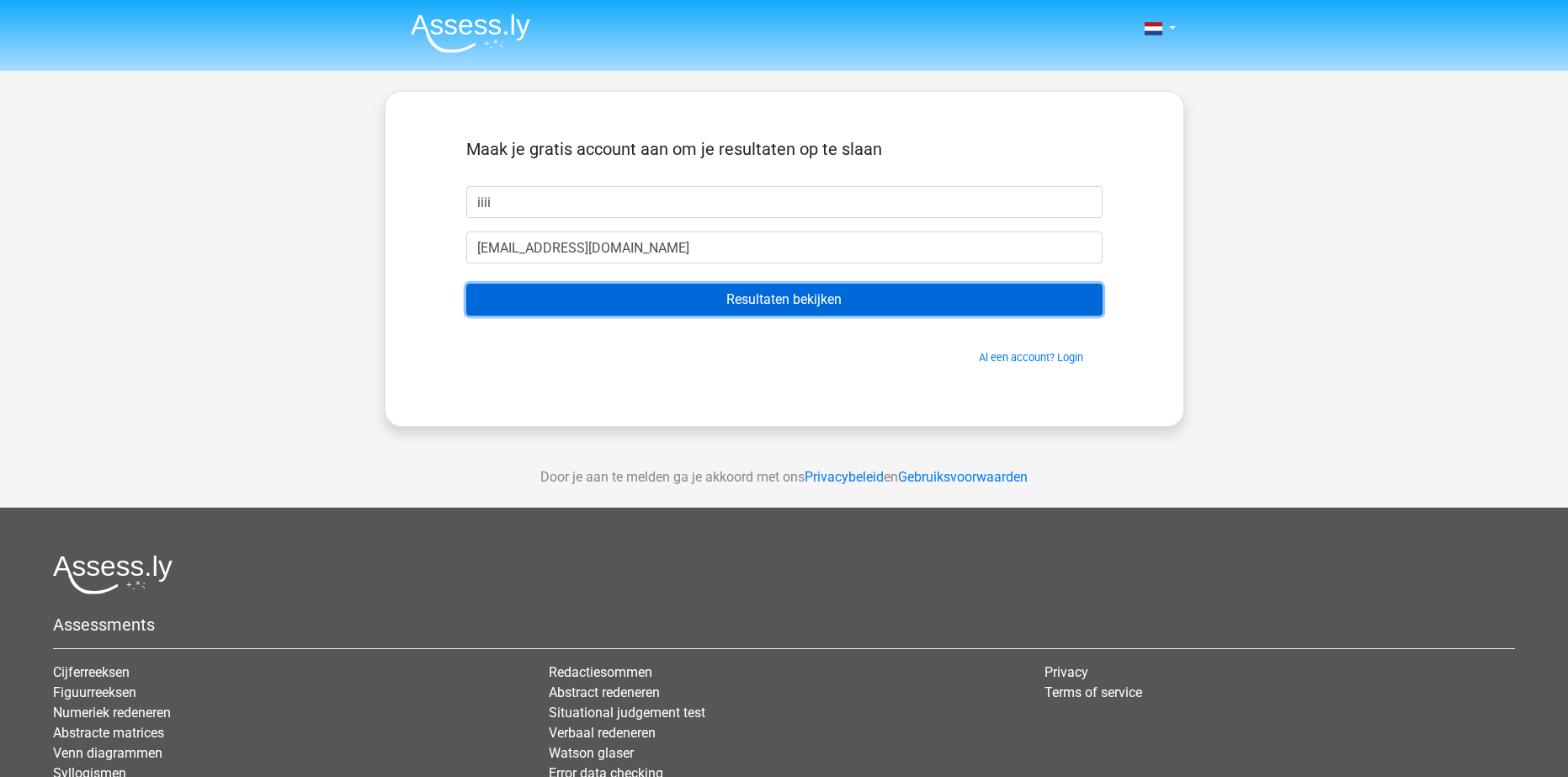
click at [752, 299] on input "Resultaten bekijken" at bounding box center [784, 299] width 637 height 32
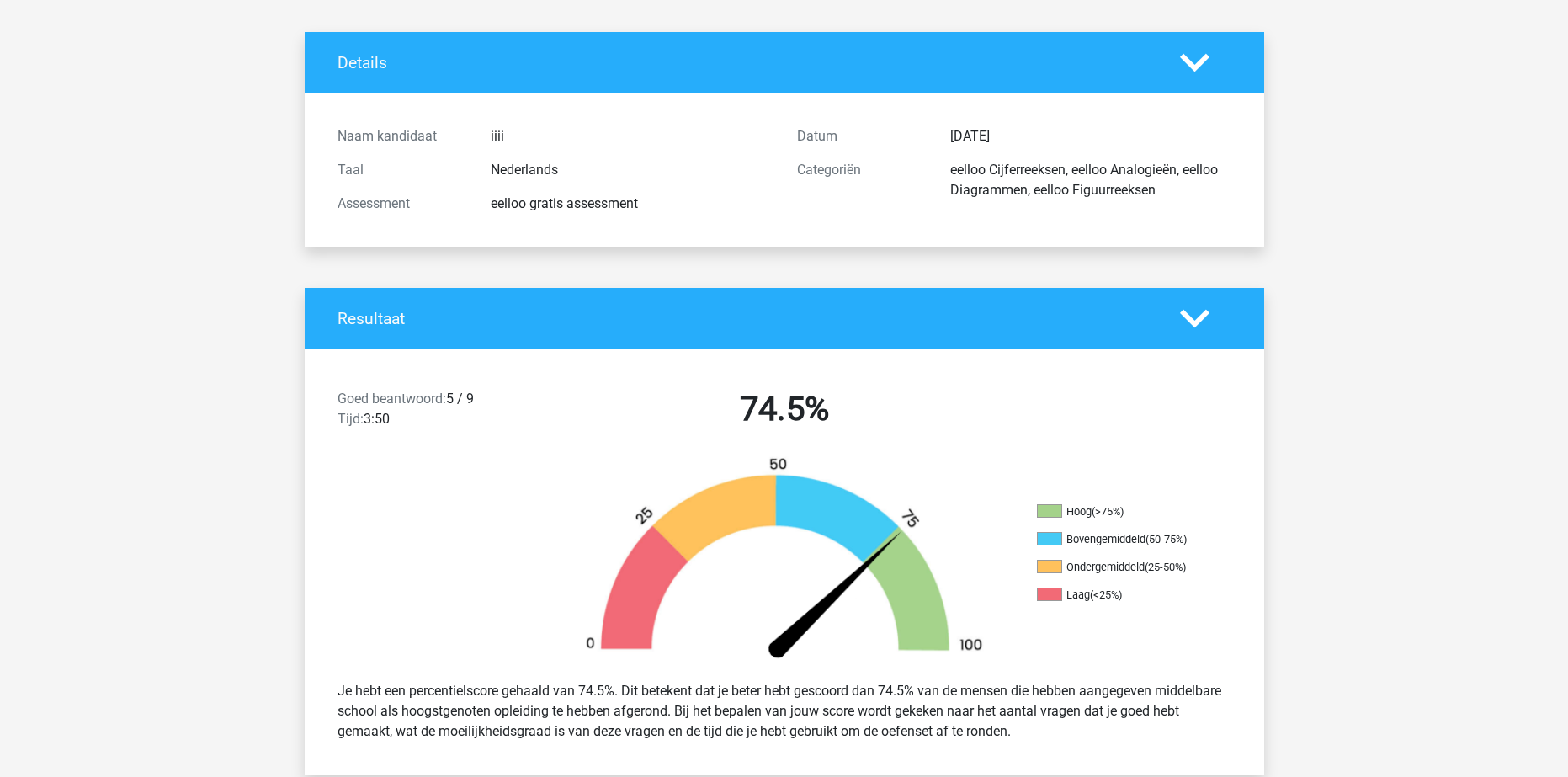
scroll to position [84, 0]
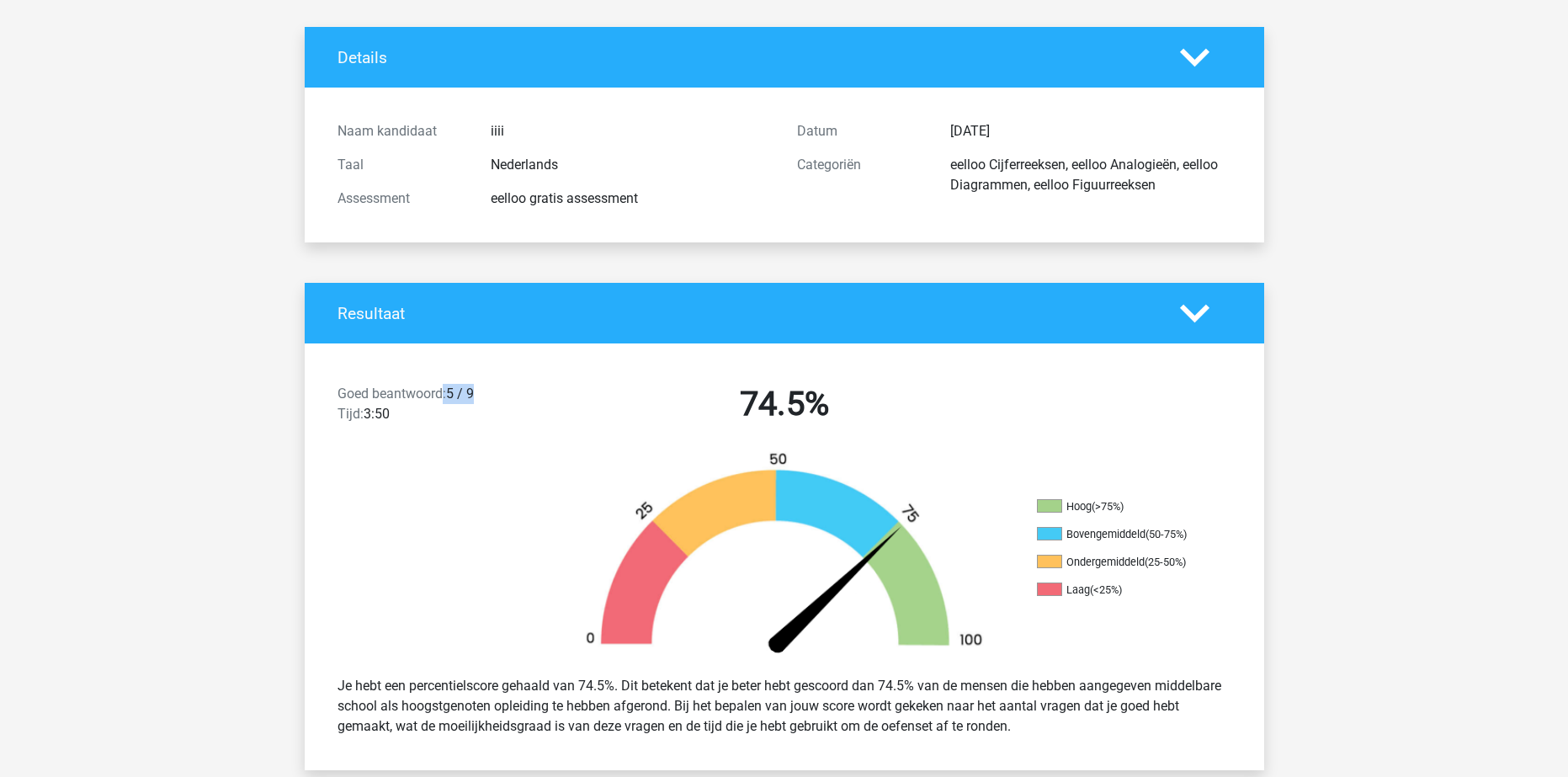
drag, startPoint x: 479, startPoint y: 395, endPoint x: 441, endPoint y: 395, distance: 38.0
click at [441, 395] on div "Goed beantwoord: 5 / 9 Tijd: 3:50" at bounding box center [440, 408] width 229 height 48
click at [663, 408] on h2 "74.5%" at bounding box center [785, 404] width 434 height 40
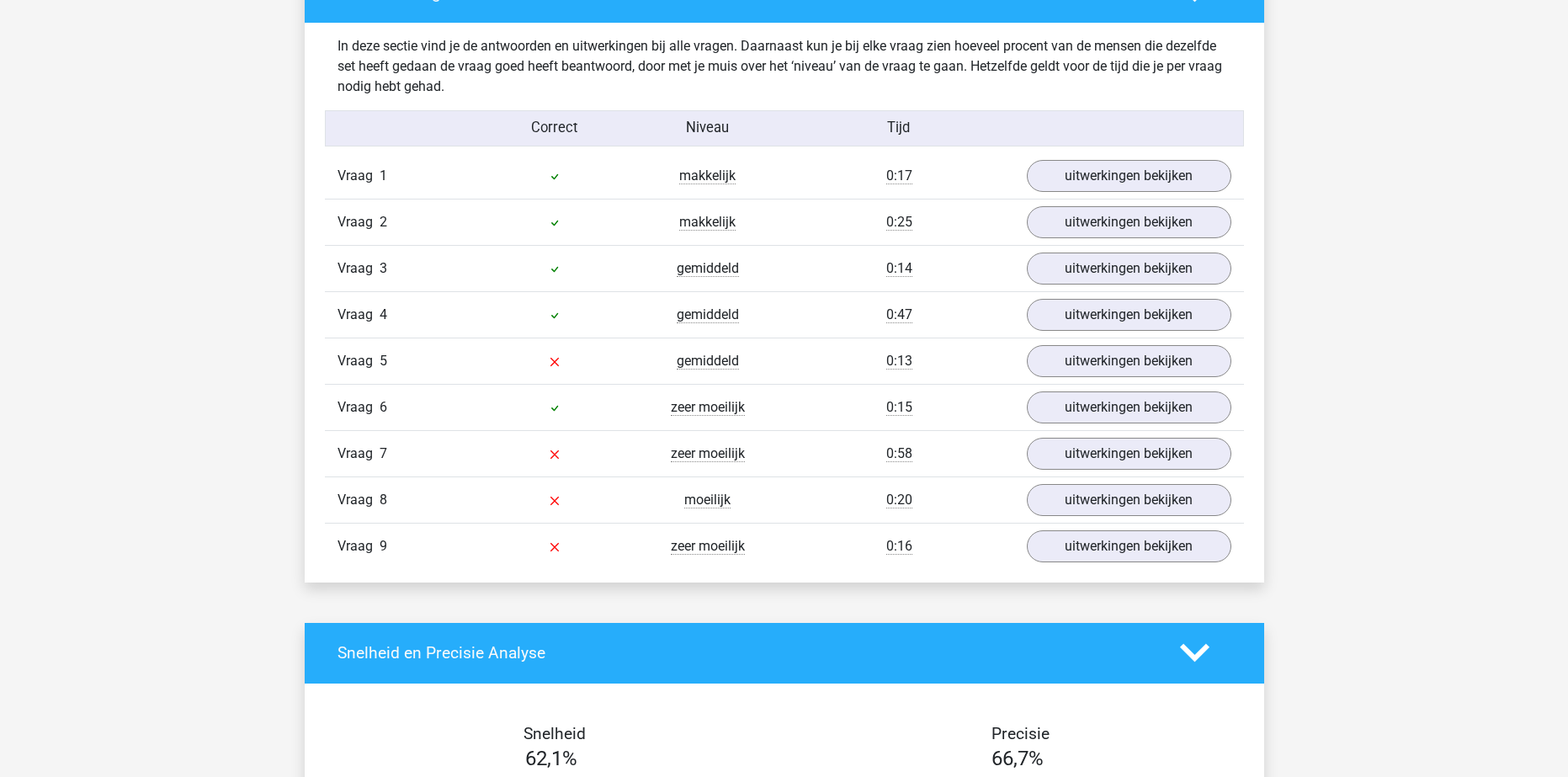
scroll to position [1766, 0]
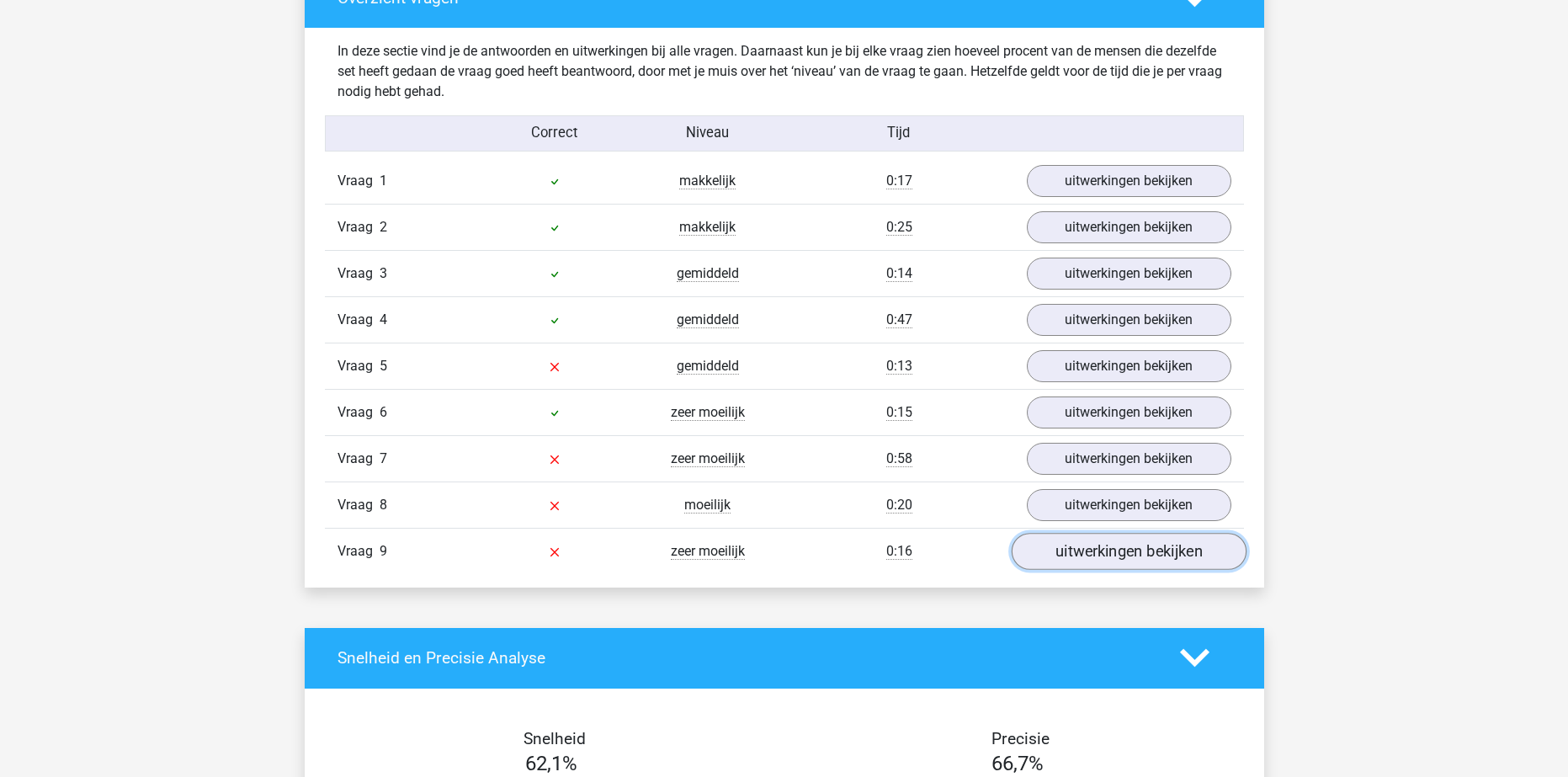
click at [1164, 559] on link "uitwerkingen bekijken" at bounding box center [1128, 552] width 235 height 37
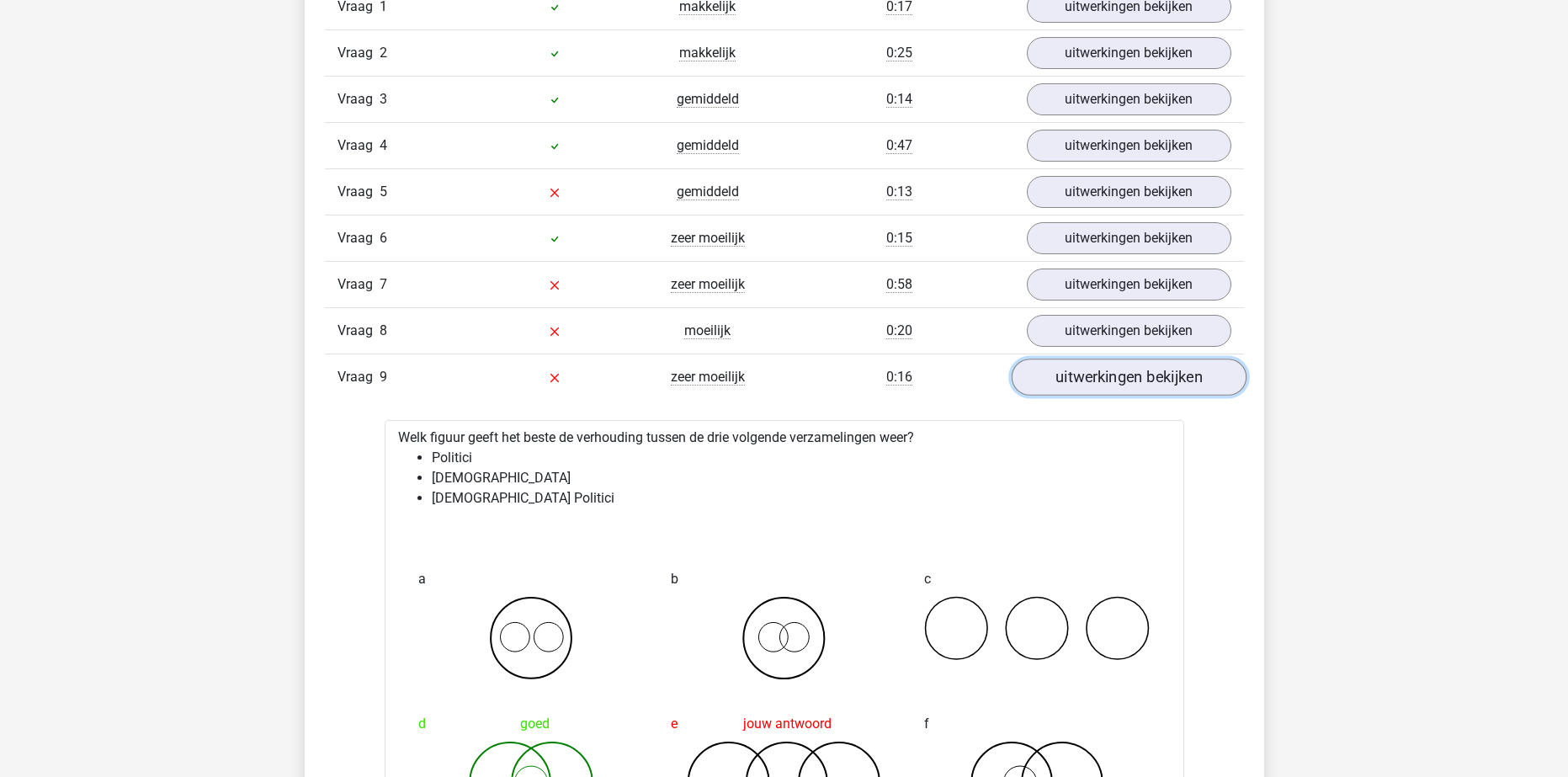
scroll to position [1935, 0]
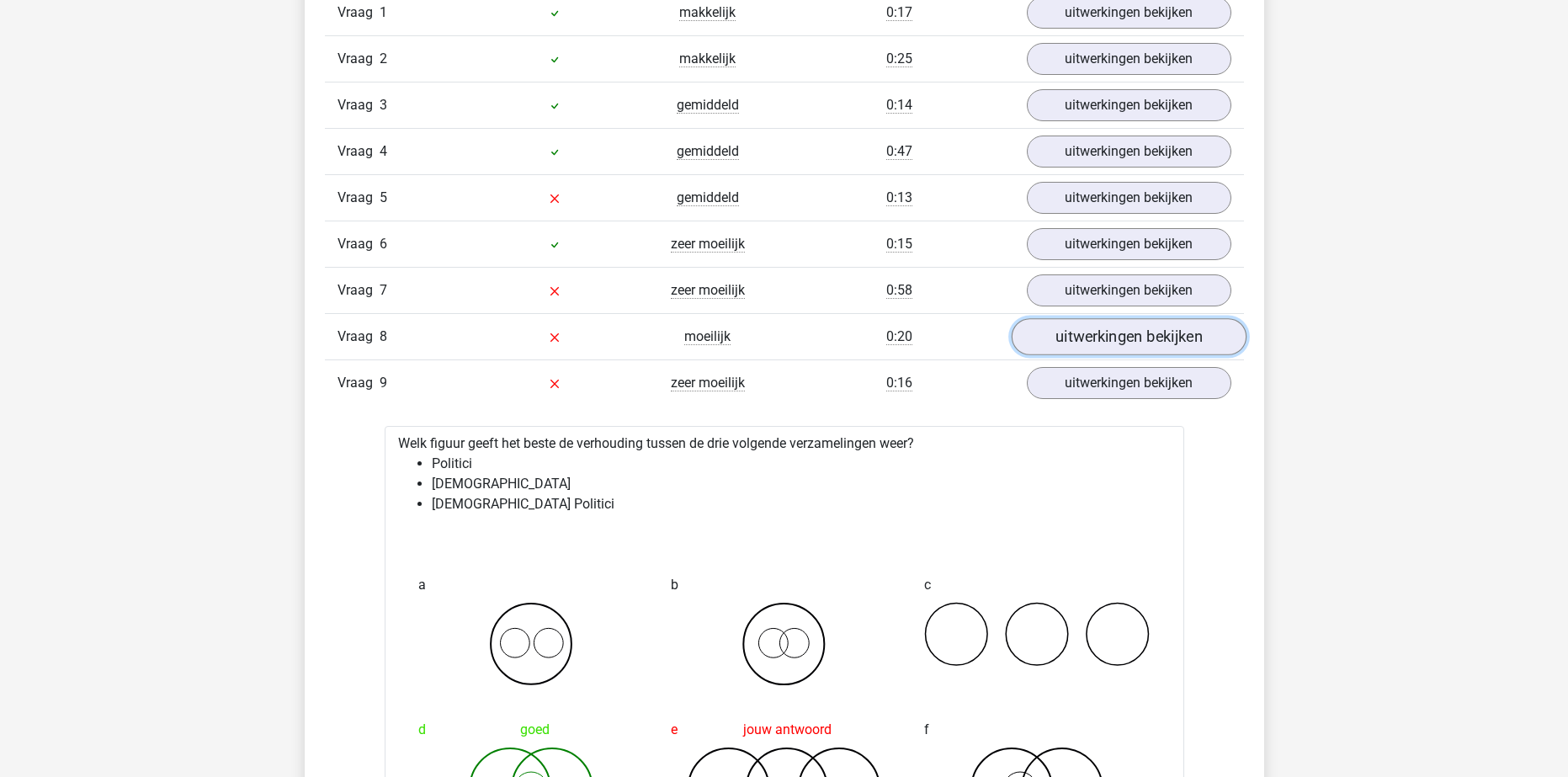
click at [1122, 338] on link "uitwerkingen bekijken" at bounding box center [1128, 337] width 235 height 37
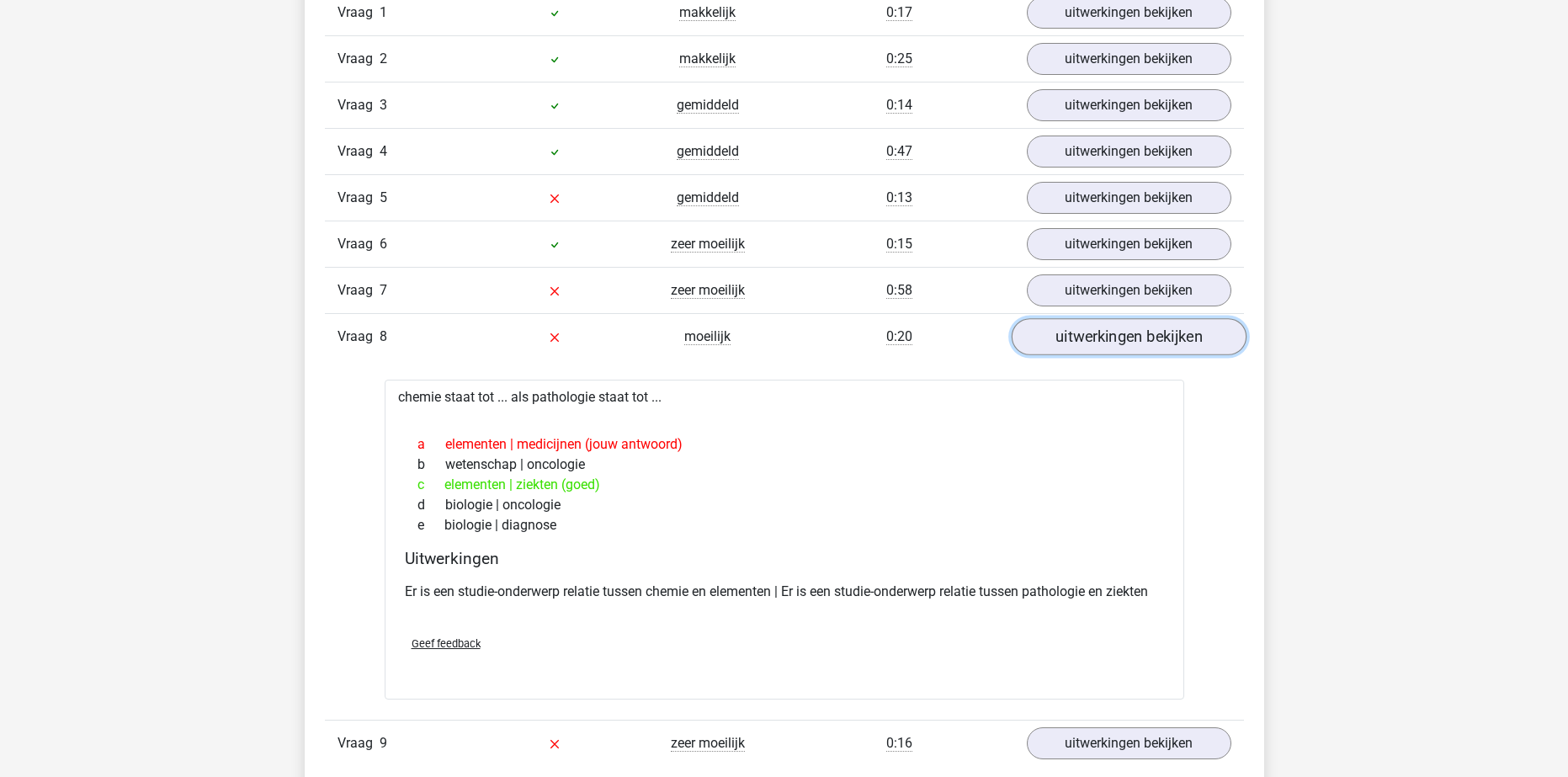
click at [1122, 338] on link "uitwerkingen bekijken" at bounding box center [1128, 337] width 235 height 37
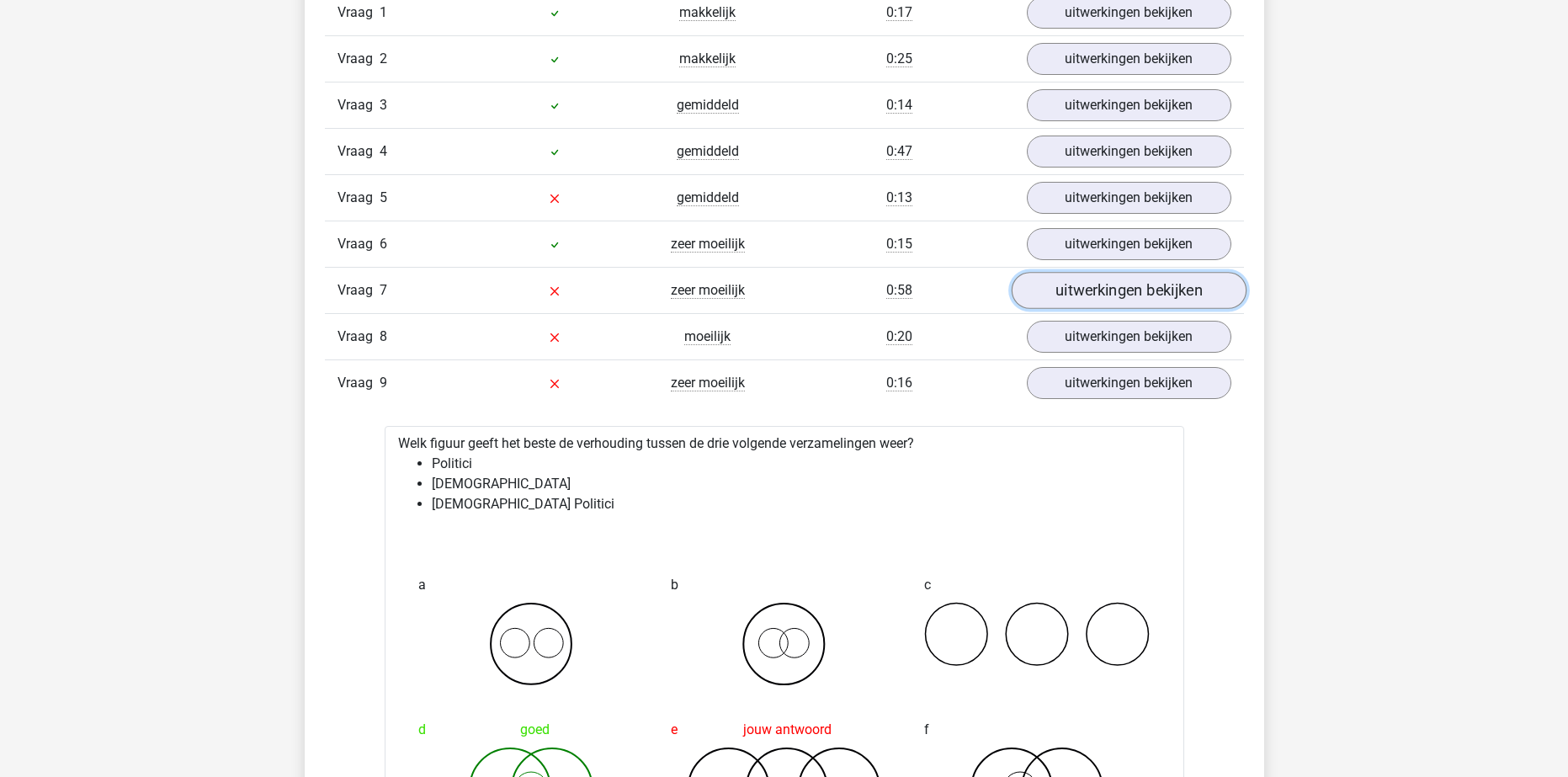
click at [1123, 294] on link "uitwerkingen bekijken" at bounding box center [1128, 291] width 235 height 37
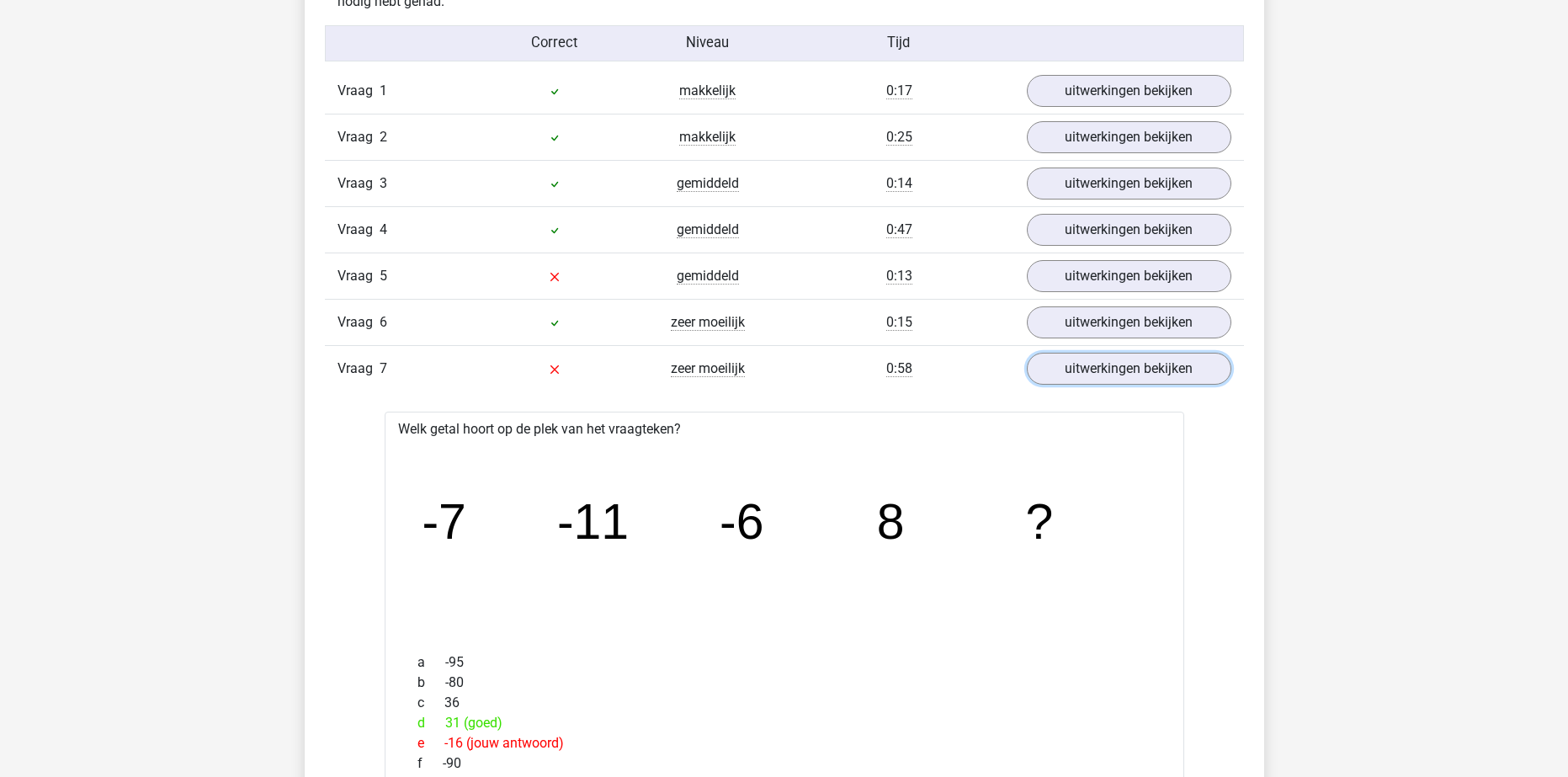
scroll to position [1851, 0]
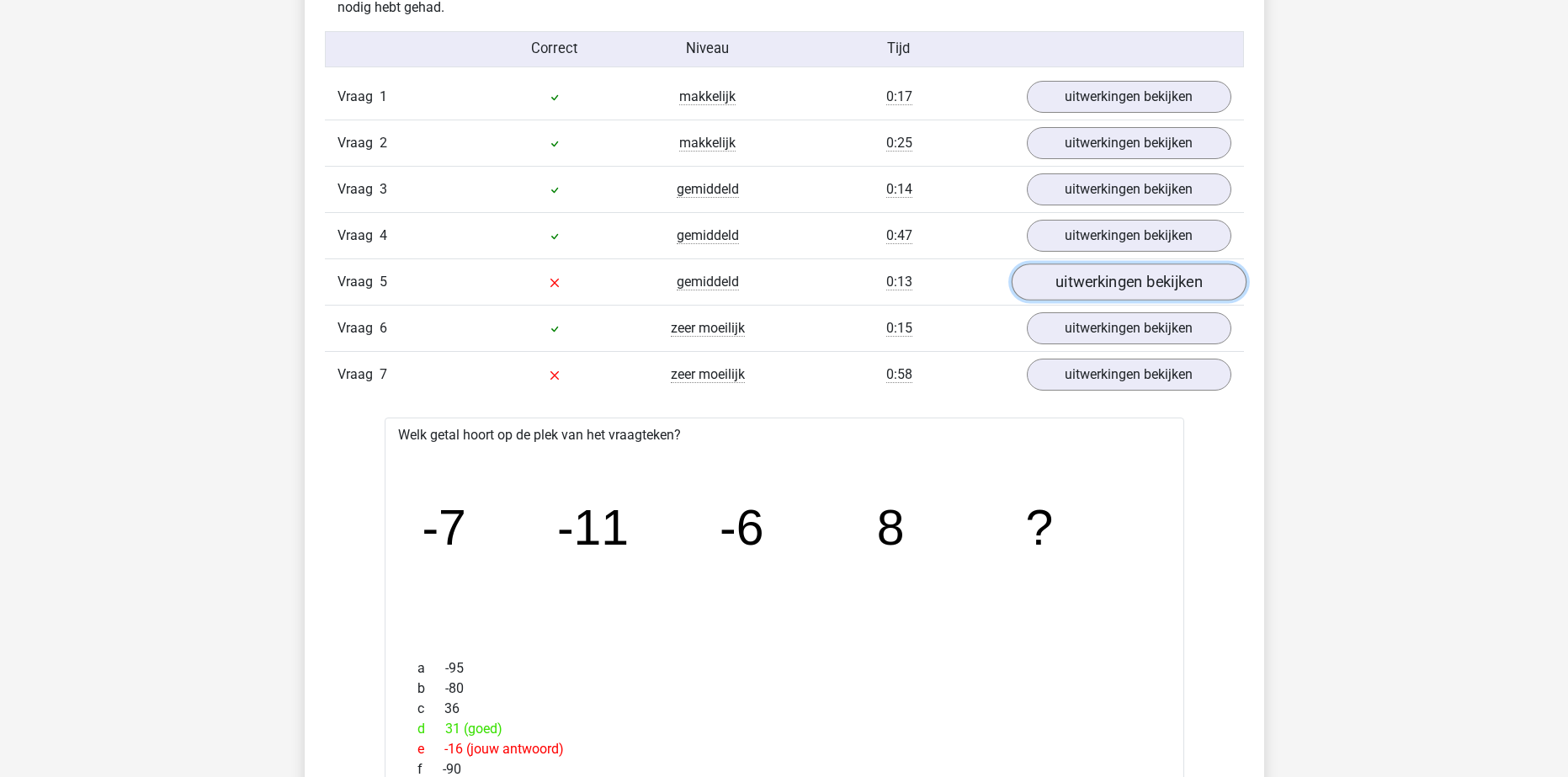
click at [1094, 284] on link "uitwerkingen bekijken" at bounding box center [1128, 283] width 235 height 37
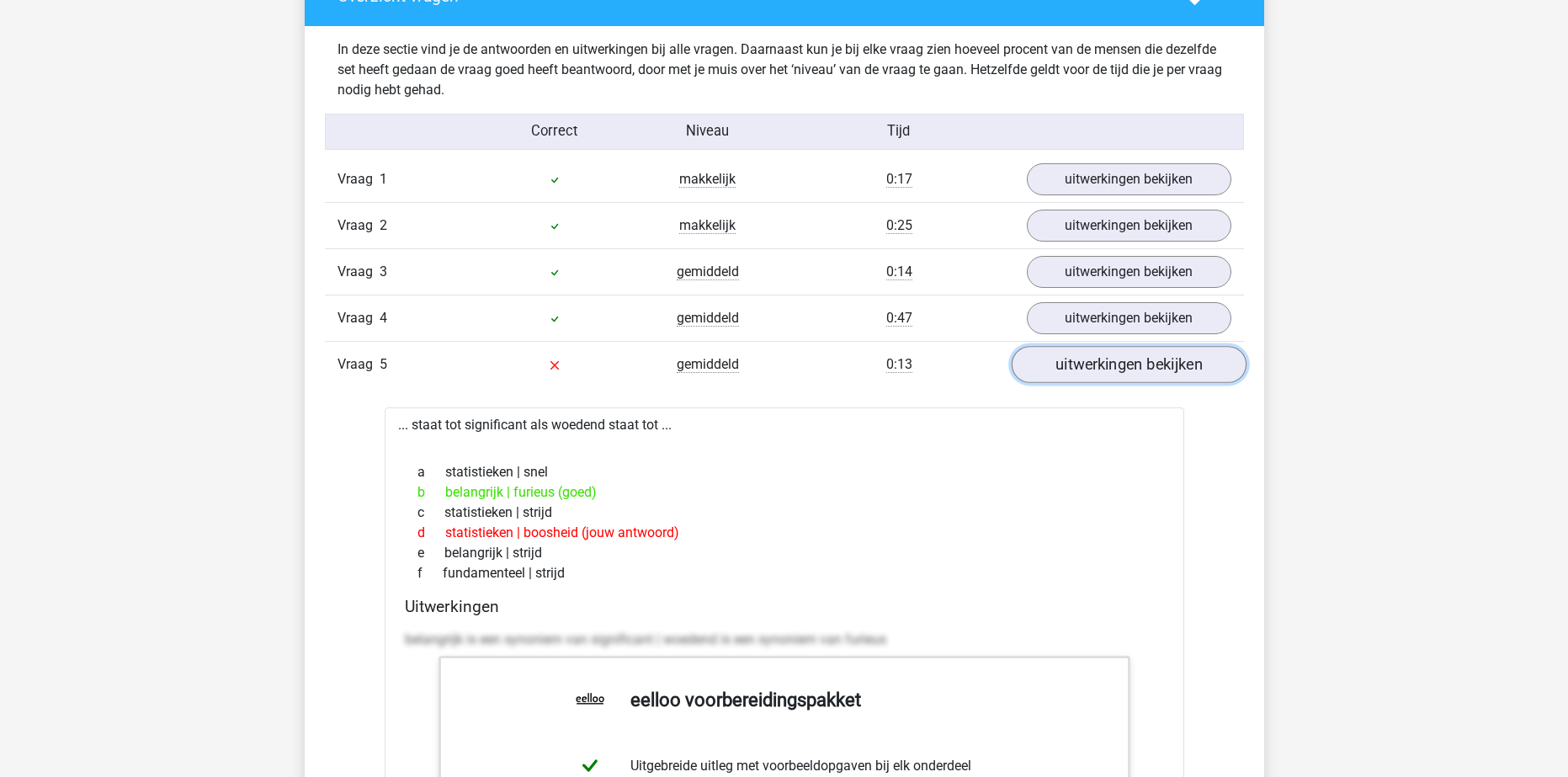
scroll to position [1766, 0]
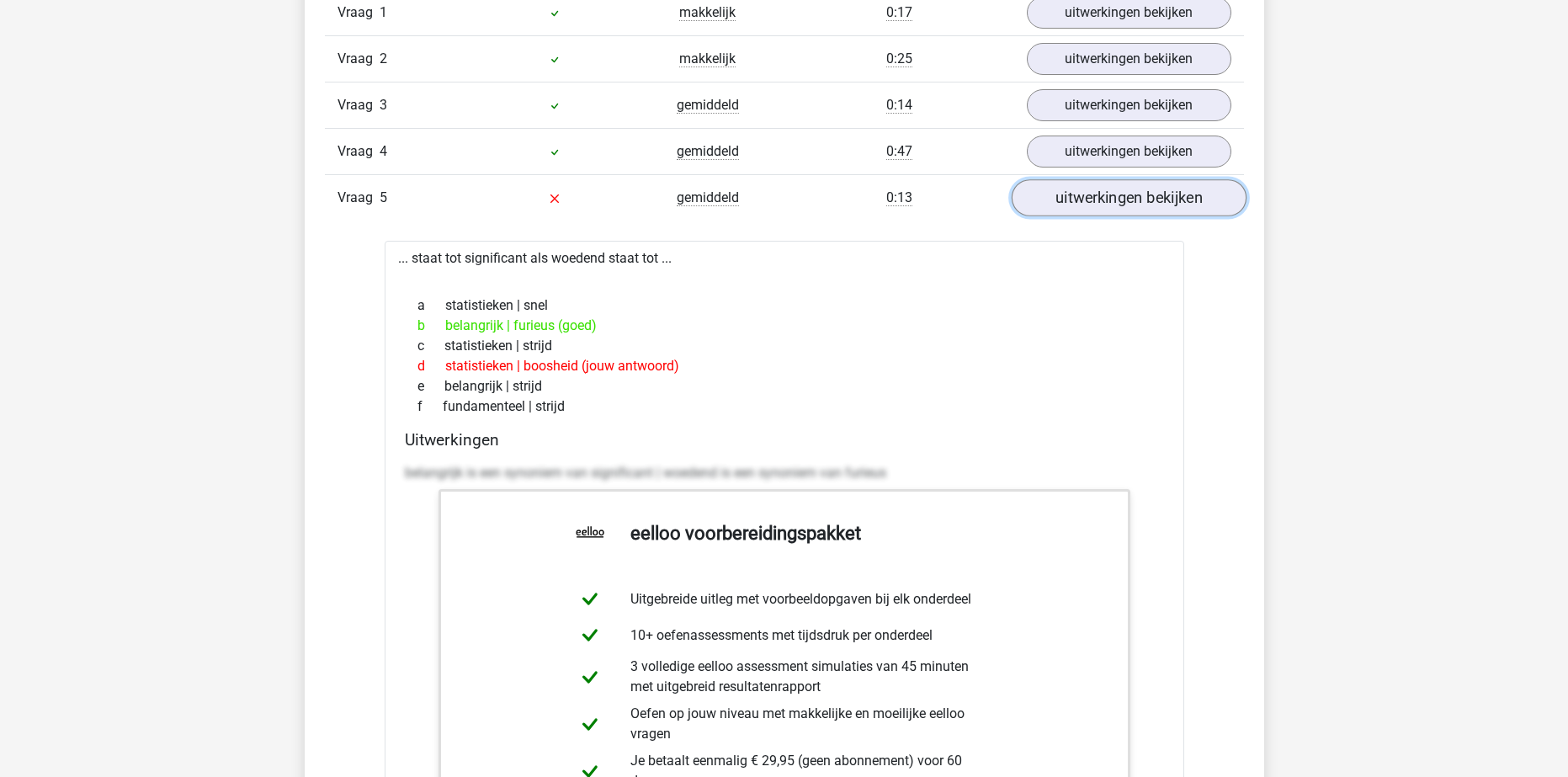
click at [1116, 214] on link "uitwerkingen bekijken" at bounding box center [1128, 198] width 235 height 37
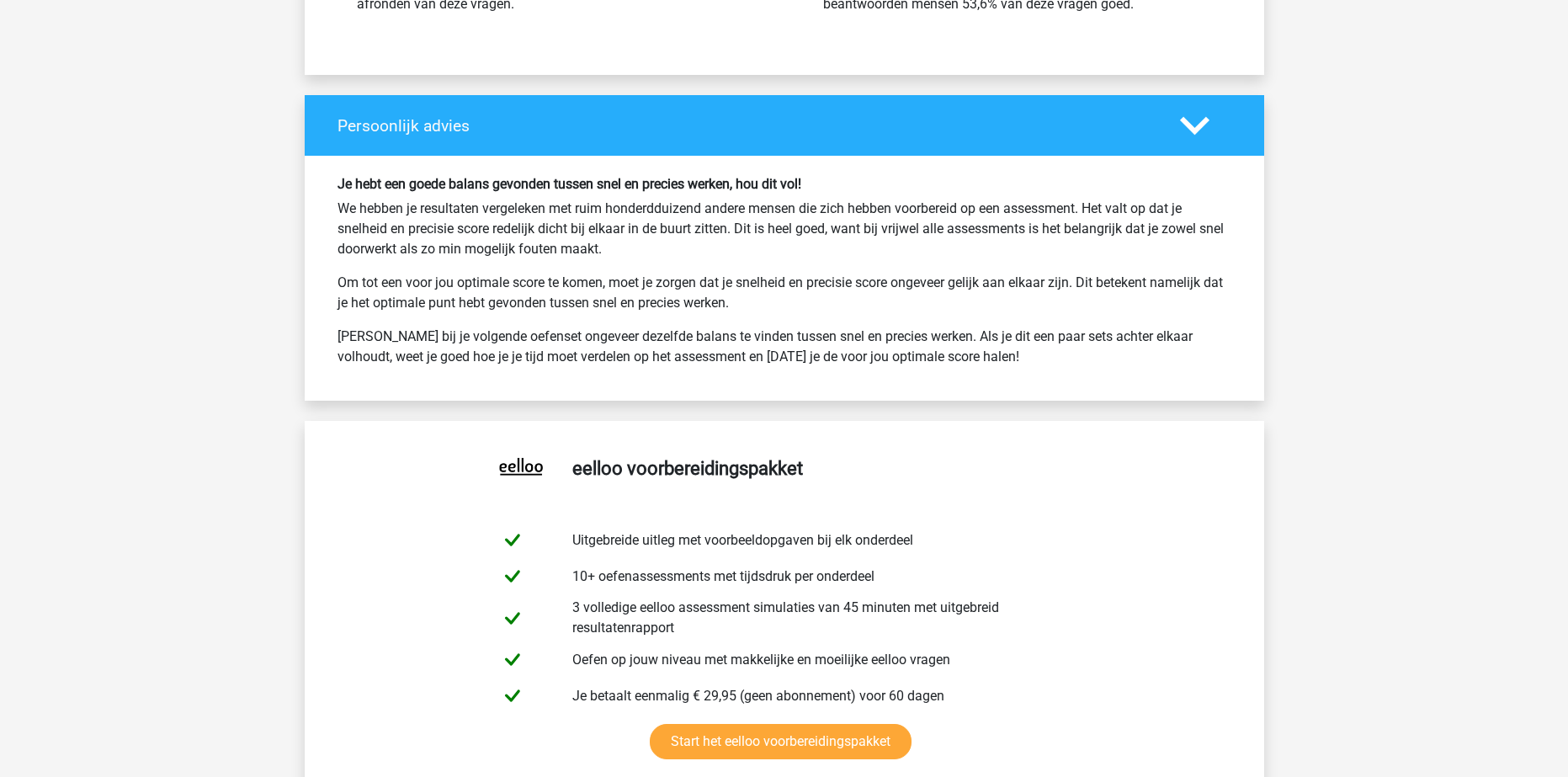
scroll to position [4966, 0]
